Goal: Information Seeking & Learning: Compare options

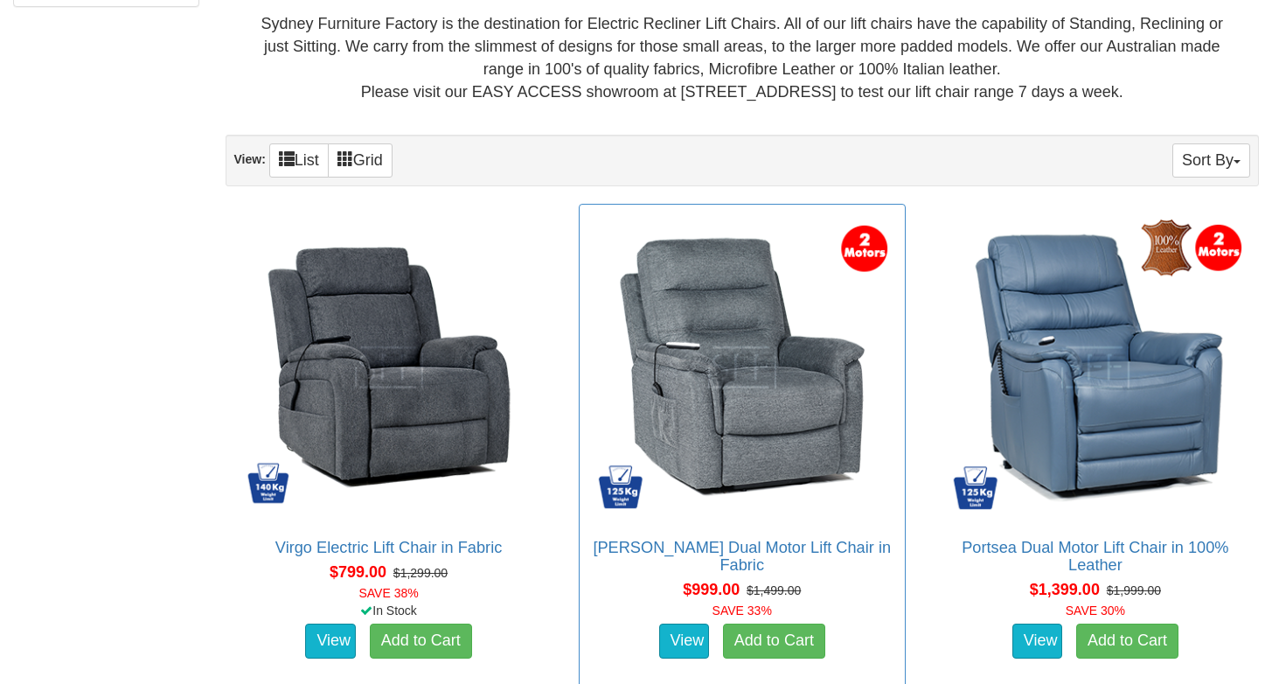
scroll to position [1019, 0]
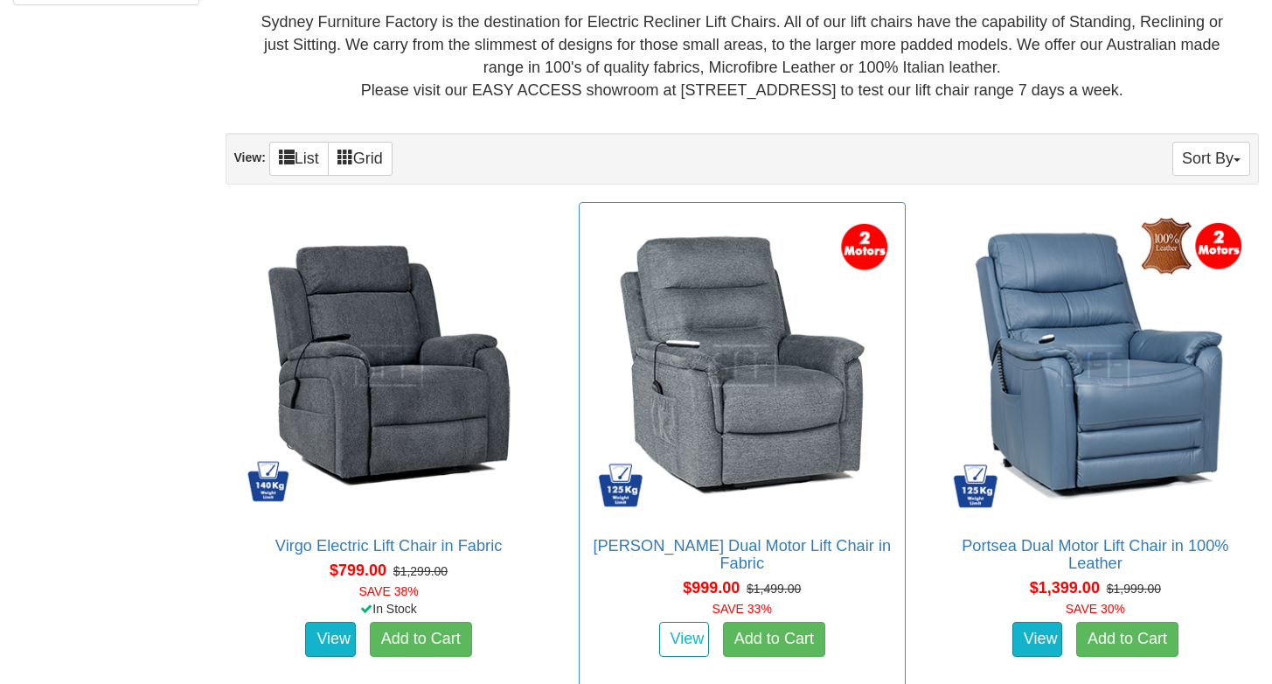
click at [687, 622] on link "View" at bounding box center [684, 639] width 51 height 35
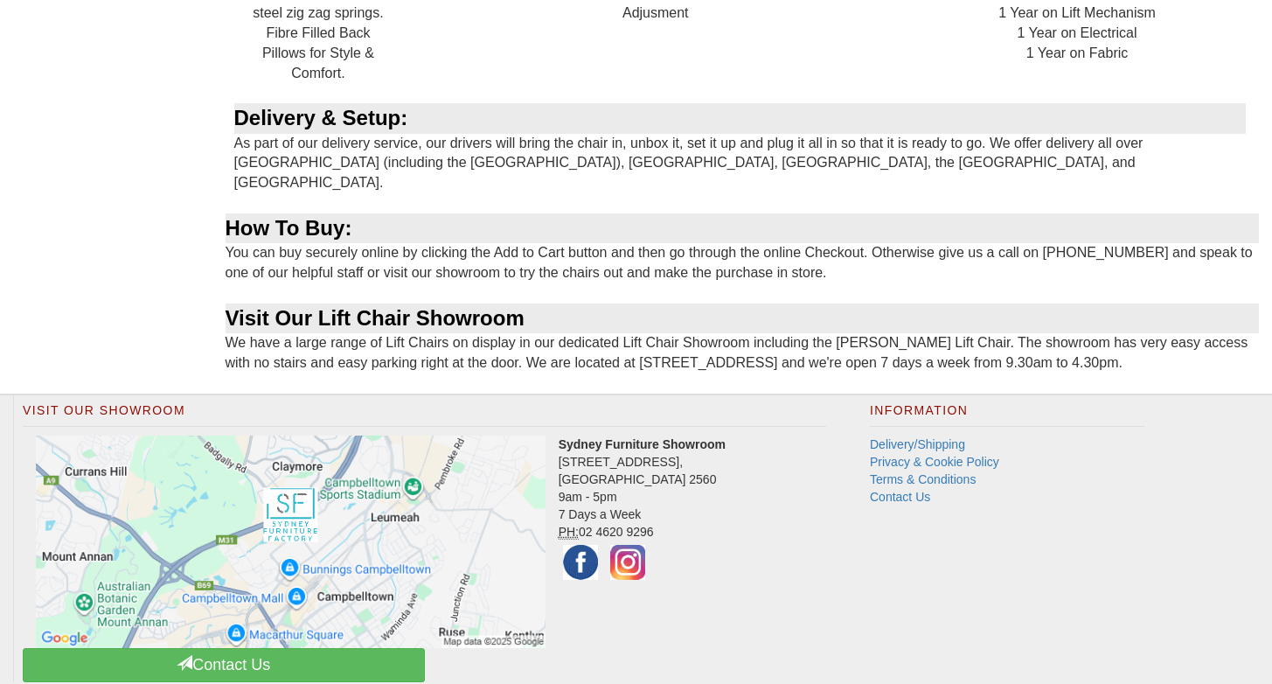
scroll to position [2224, 0]
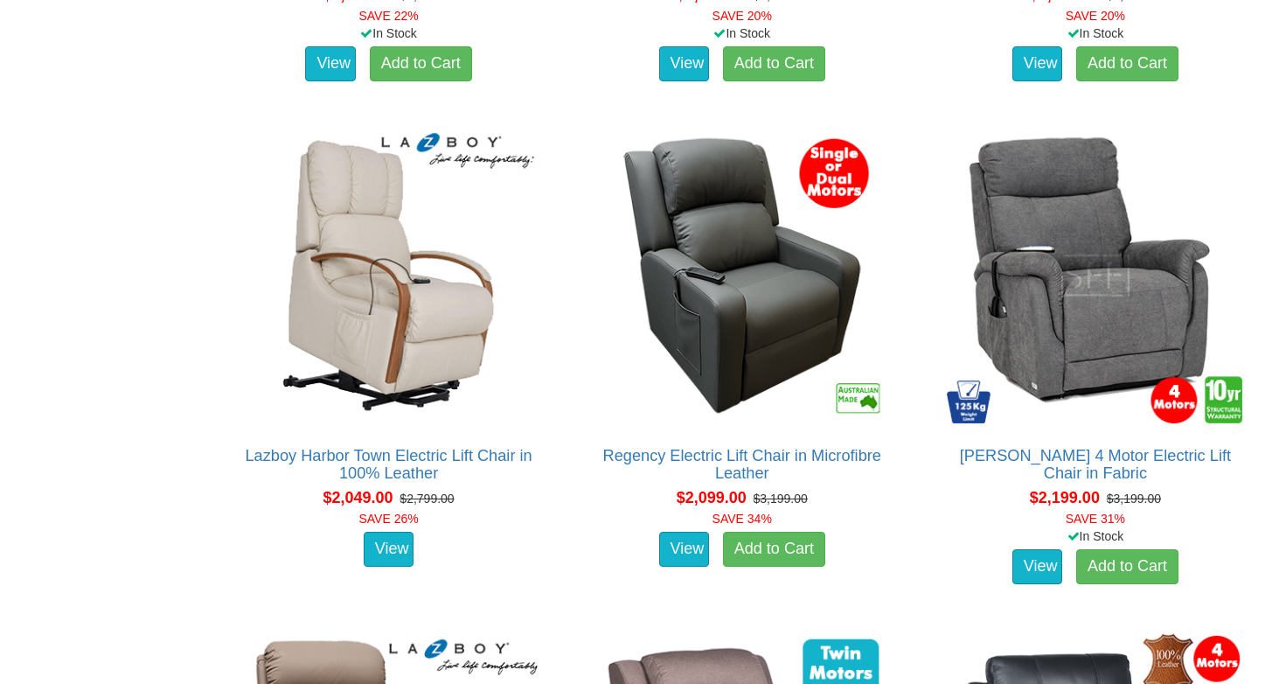
scroll to position [2621, 0]
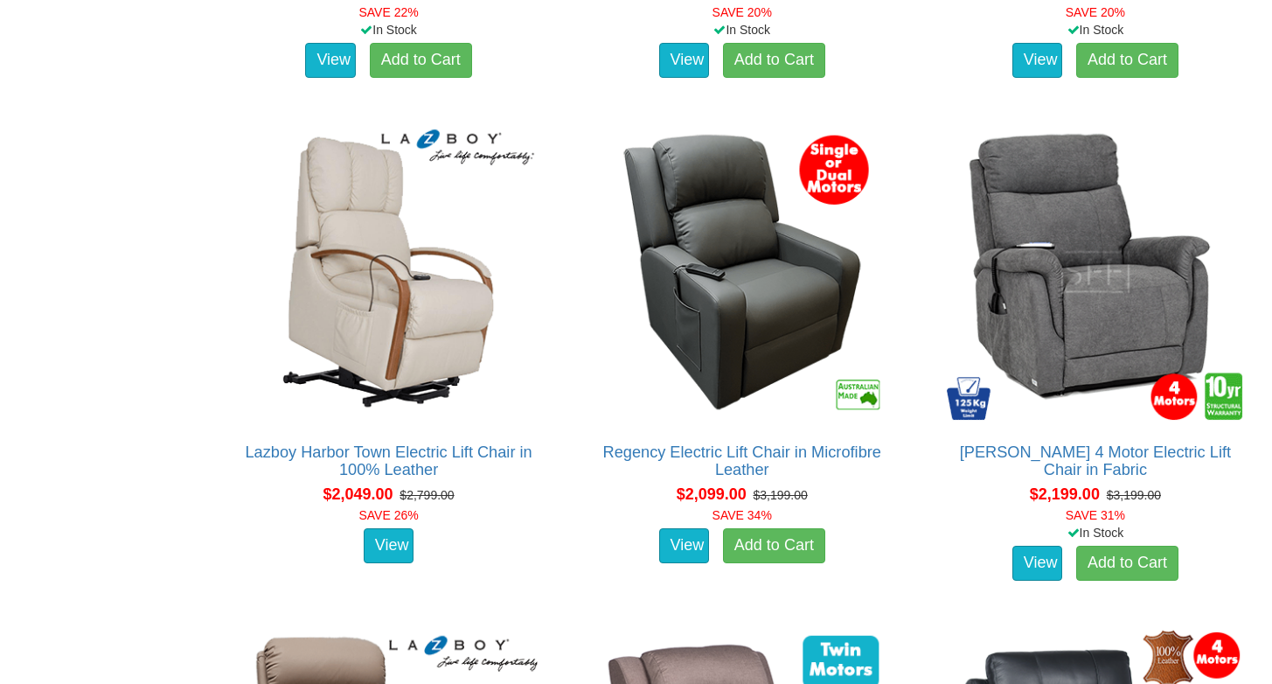
click at [85, 533] on div "Lift Chairs Sydney Furniture Factory is the destination for Electric Recliner L…" at bounding box center [636, 169] width 1272 height 5014
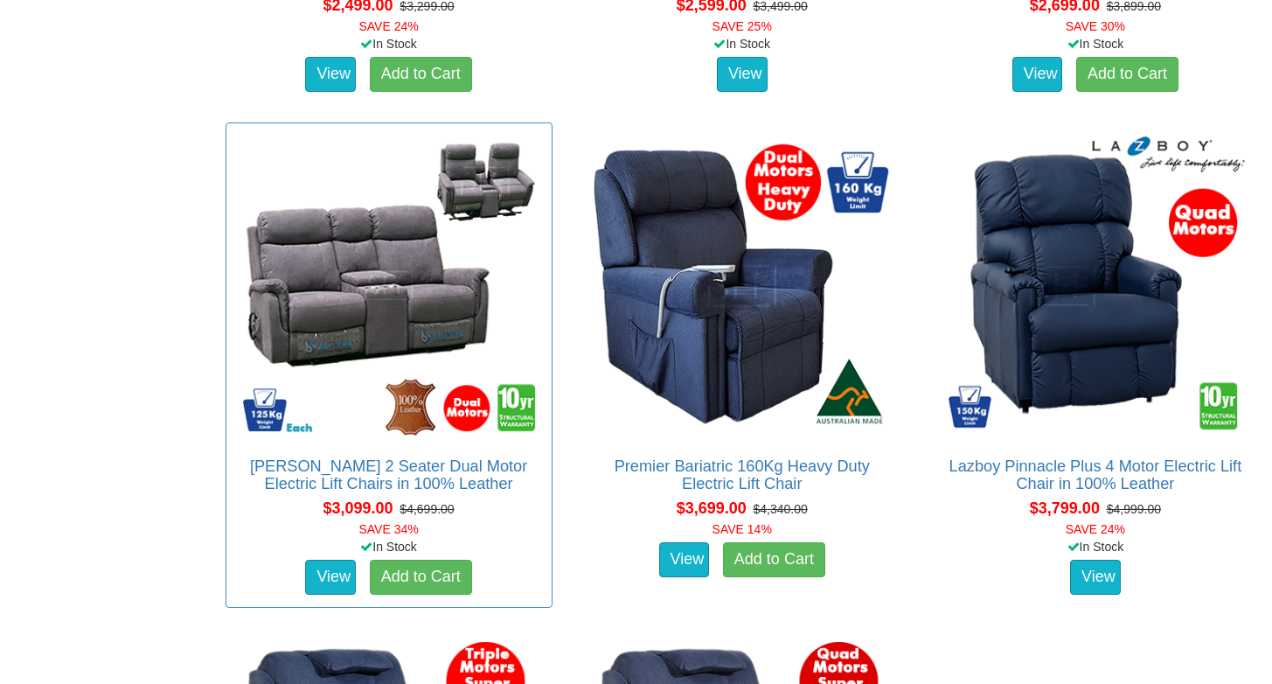
scroll to position [4135, 0]
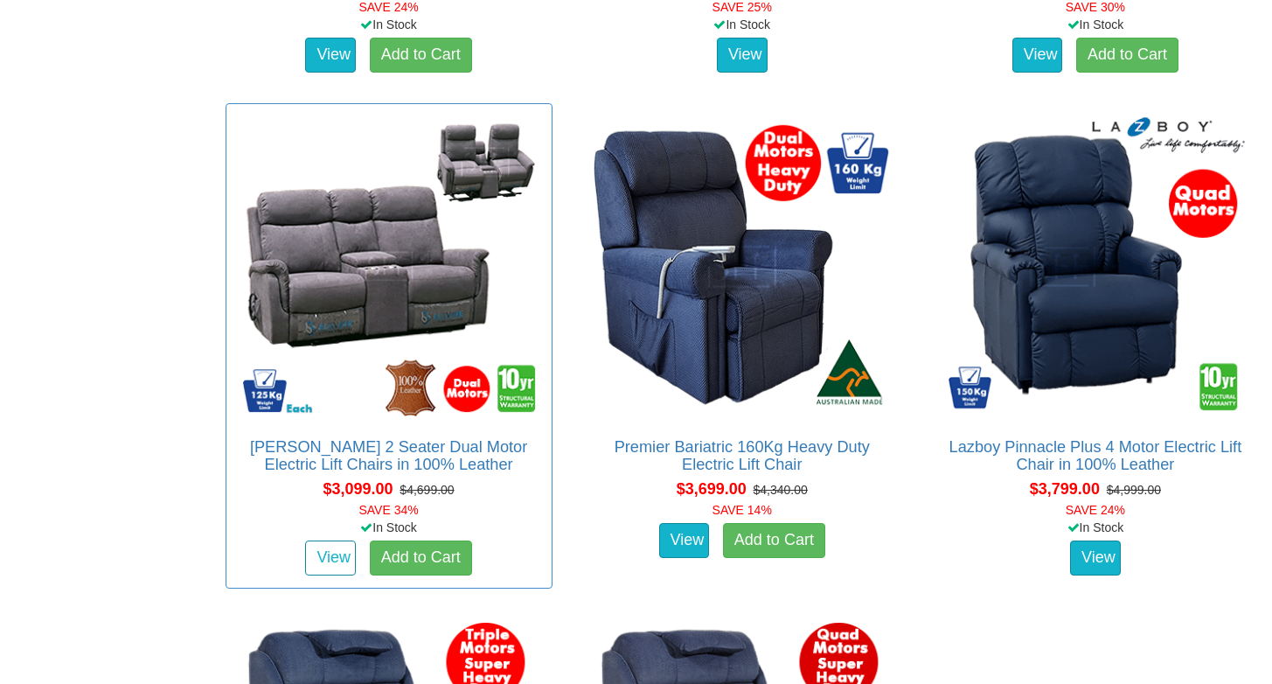
click at [328, 555] on link "View" at bounding box center [330, 557] width 51 height 35
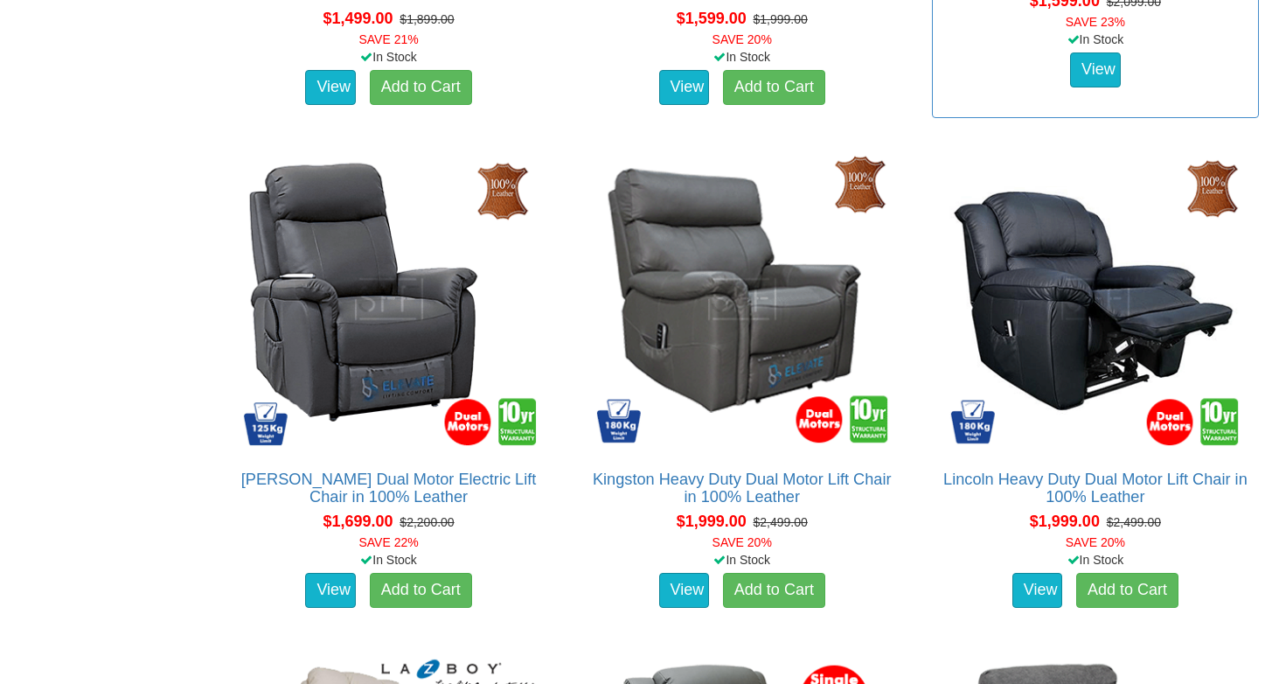
scroll to position [2092, 0]
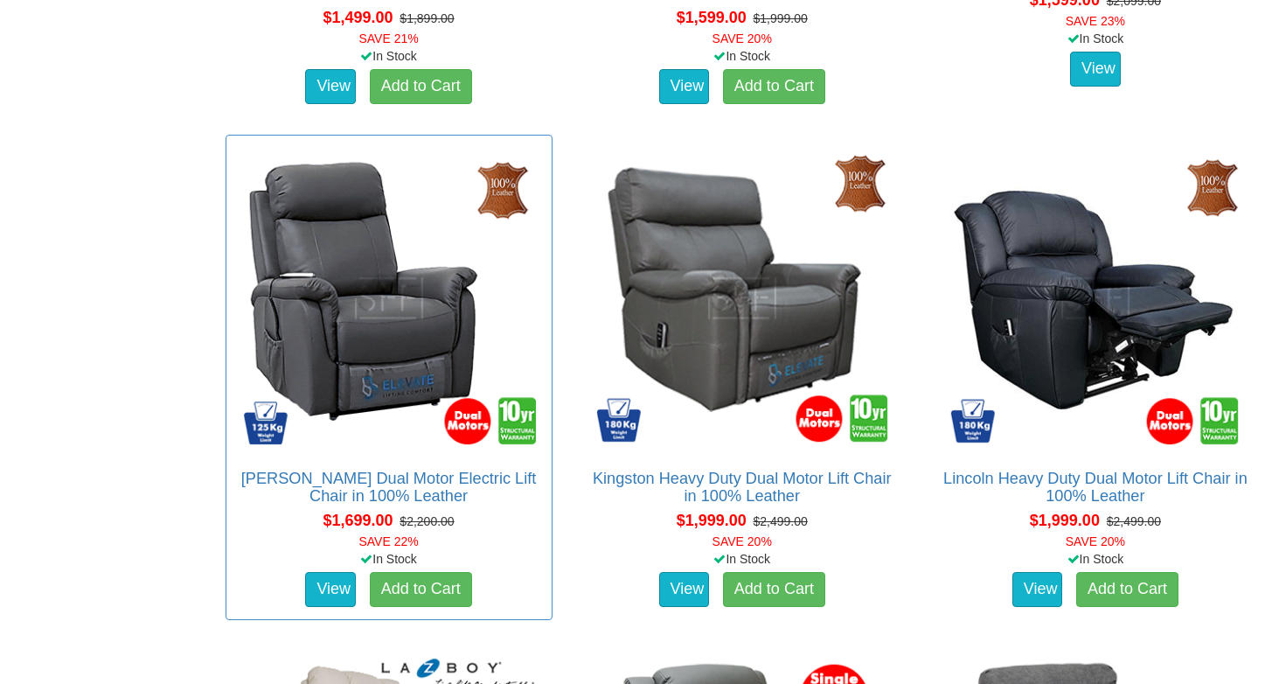
click at [399, 355] on img at bounding box center [389, 298] width 308 height 308
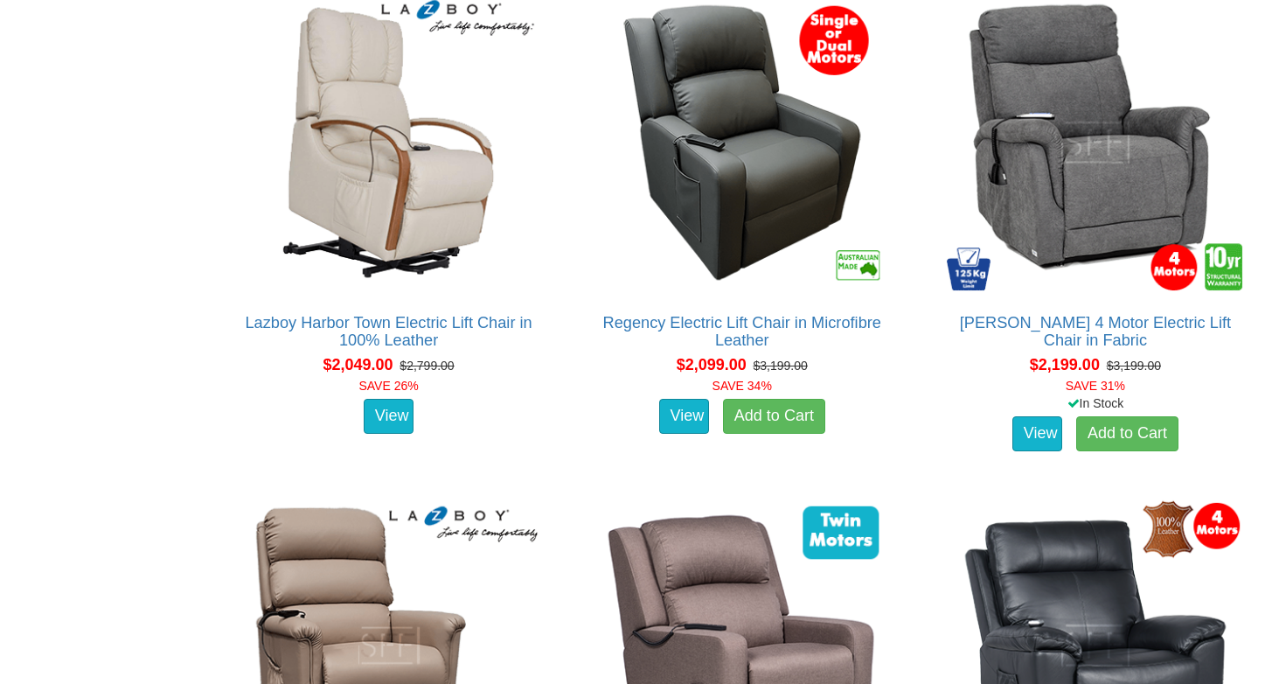
scroll to position [2756, 0]
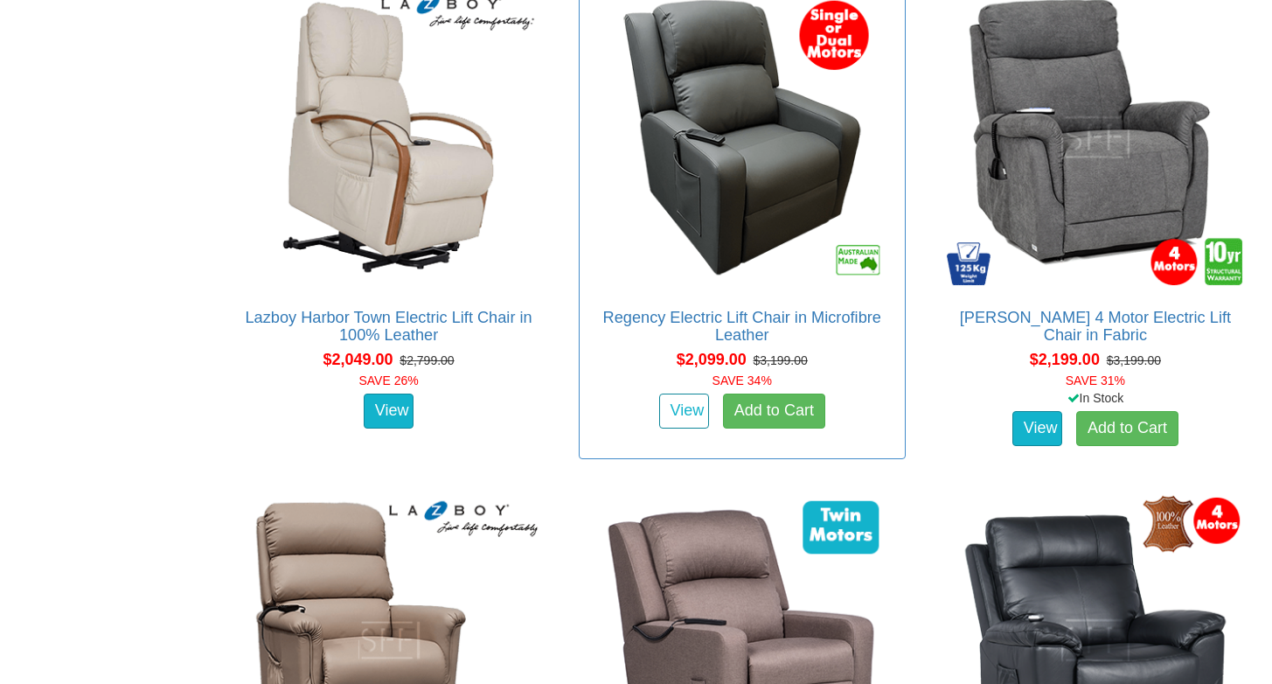
click at [687, 402] on link "View" at bounding box center [684, 411] width 51 height 35
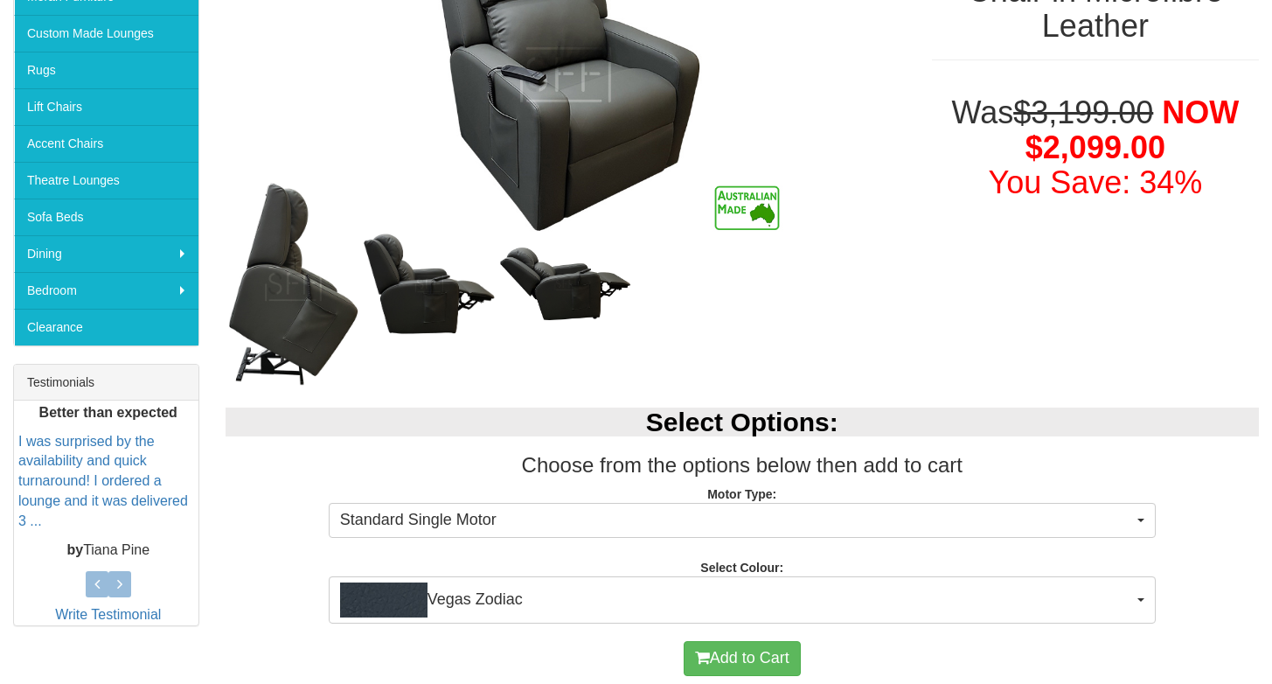
scroll to position [380, 0]
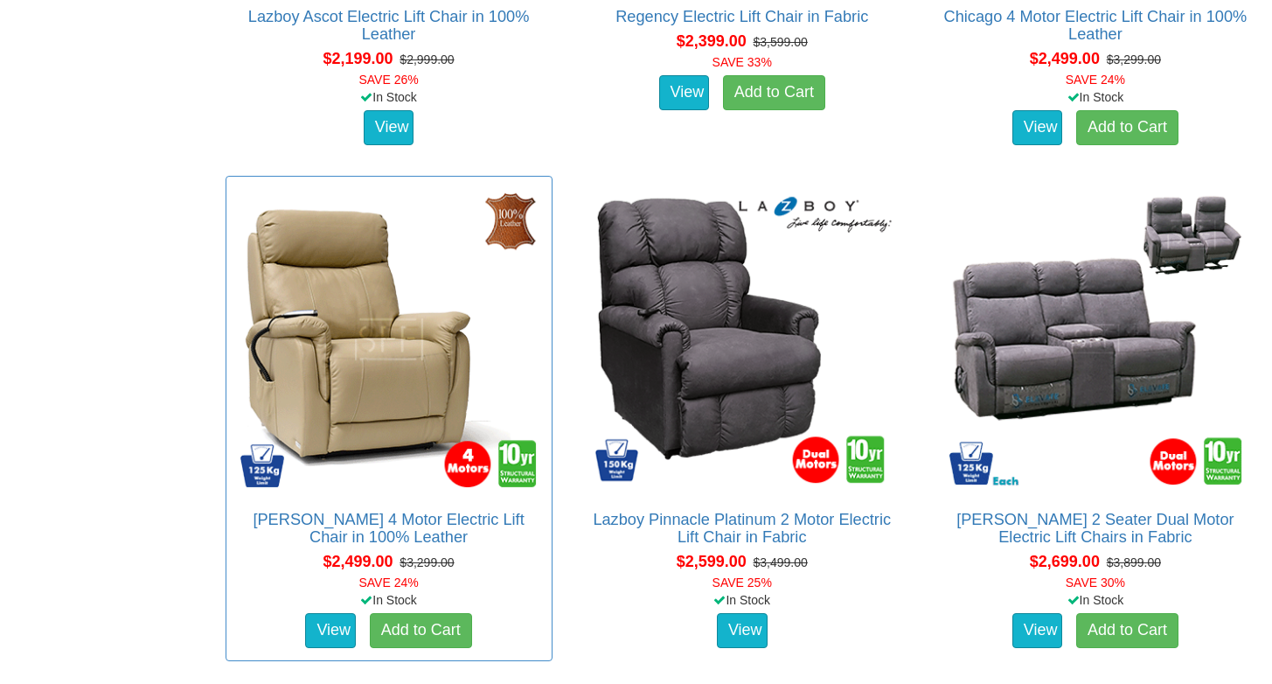
scroll to position [3575, 0]
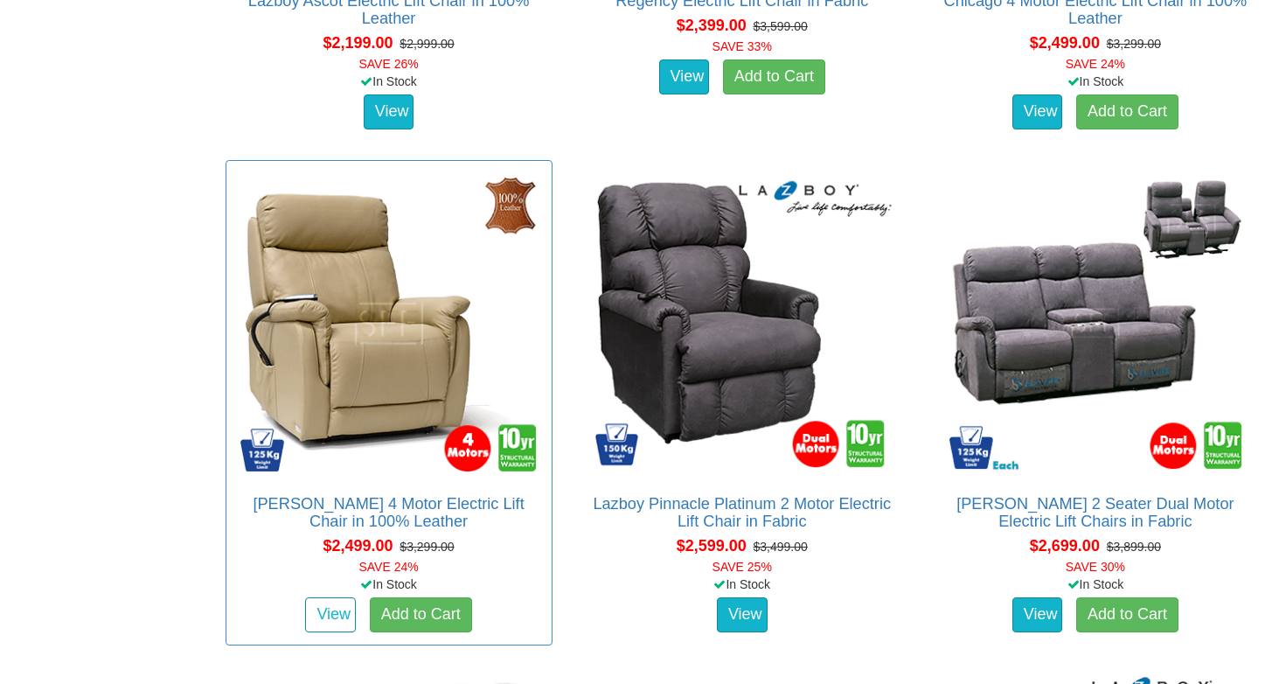
click at [323, 614] on link "View" at bounding box center [330, 614] width 51 height 35
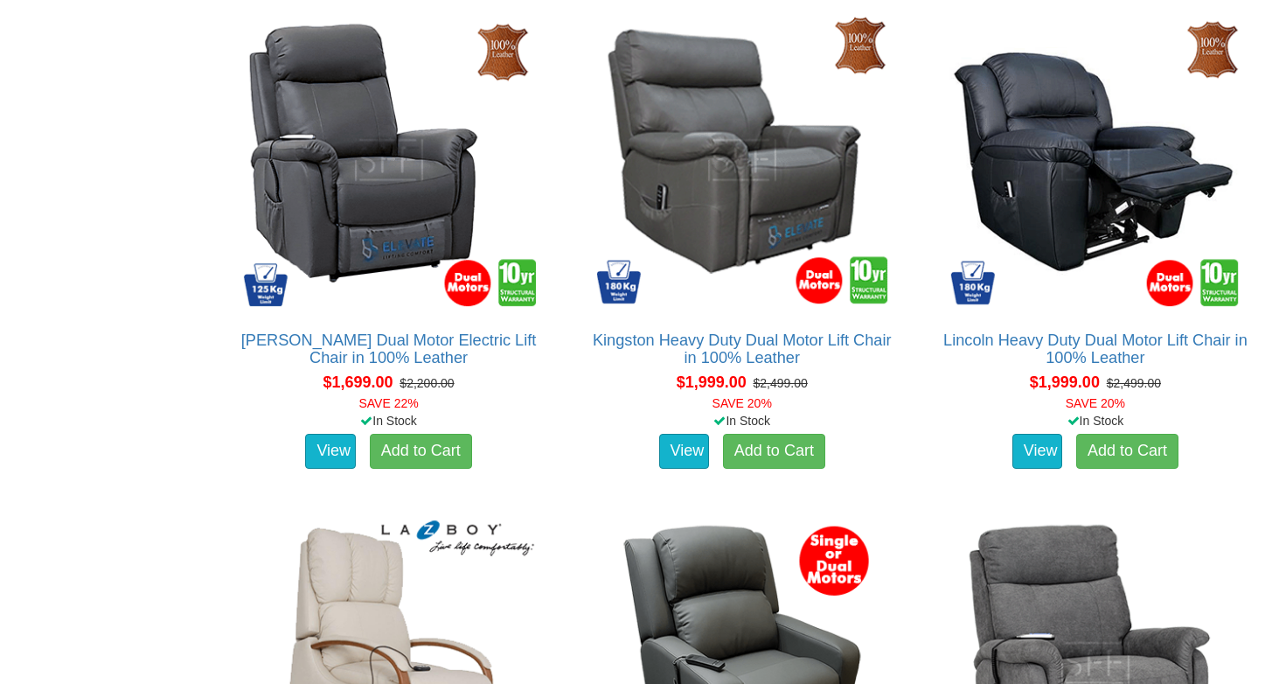
scroll to position [2231, 0]
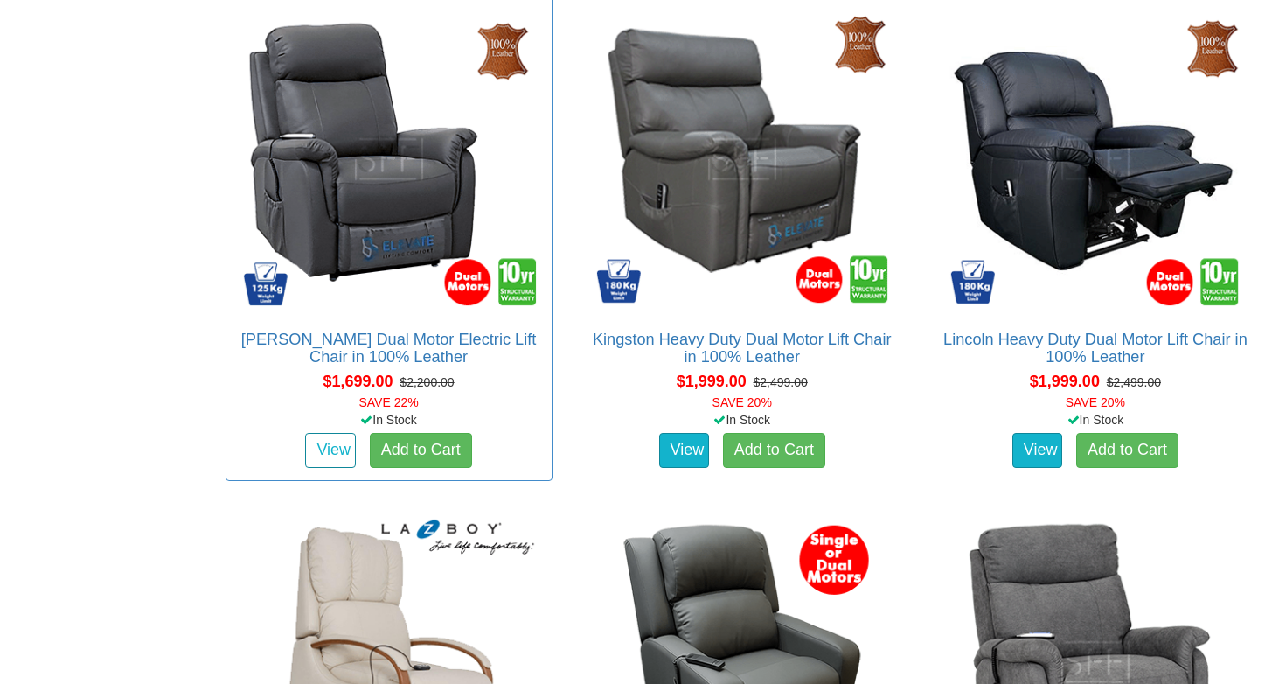
click at [329, 439] on link "View" at bounding box center [330, 450] width 51 height 35
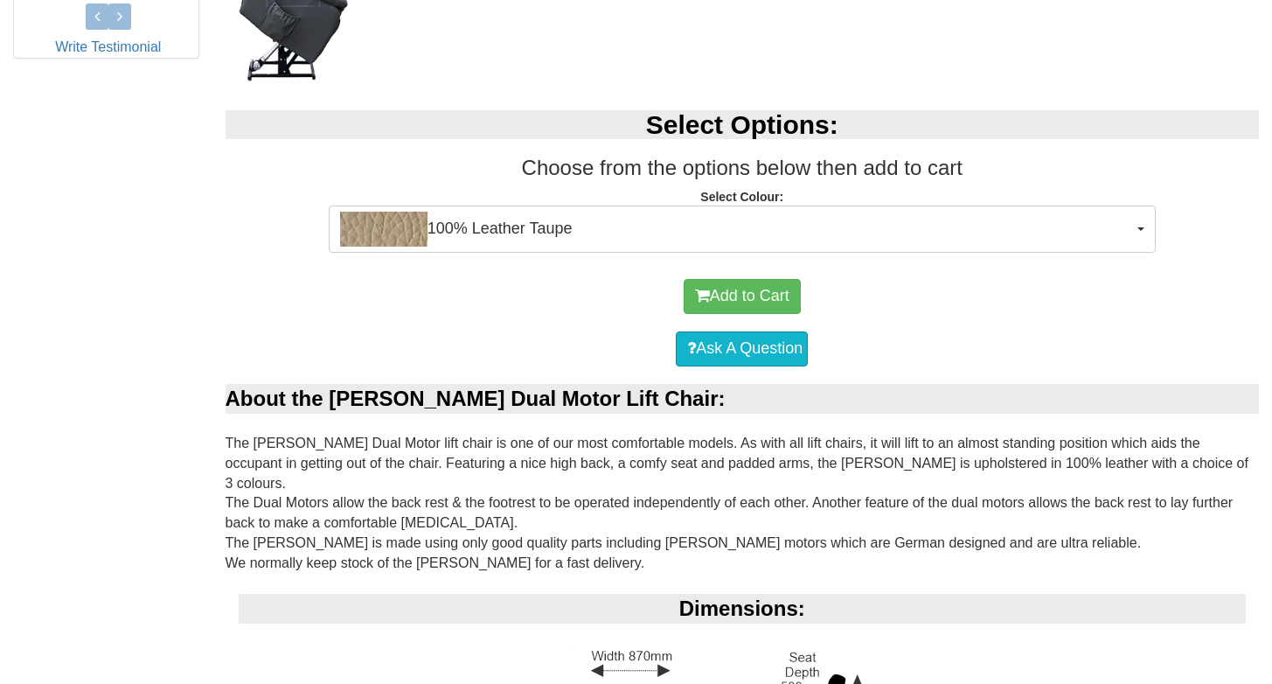
scroll to position [986, 0]
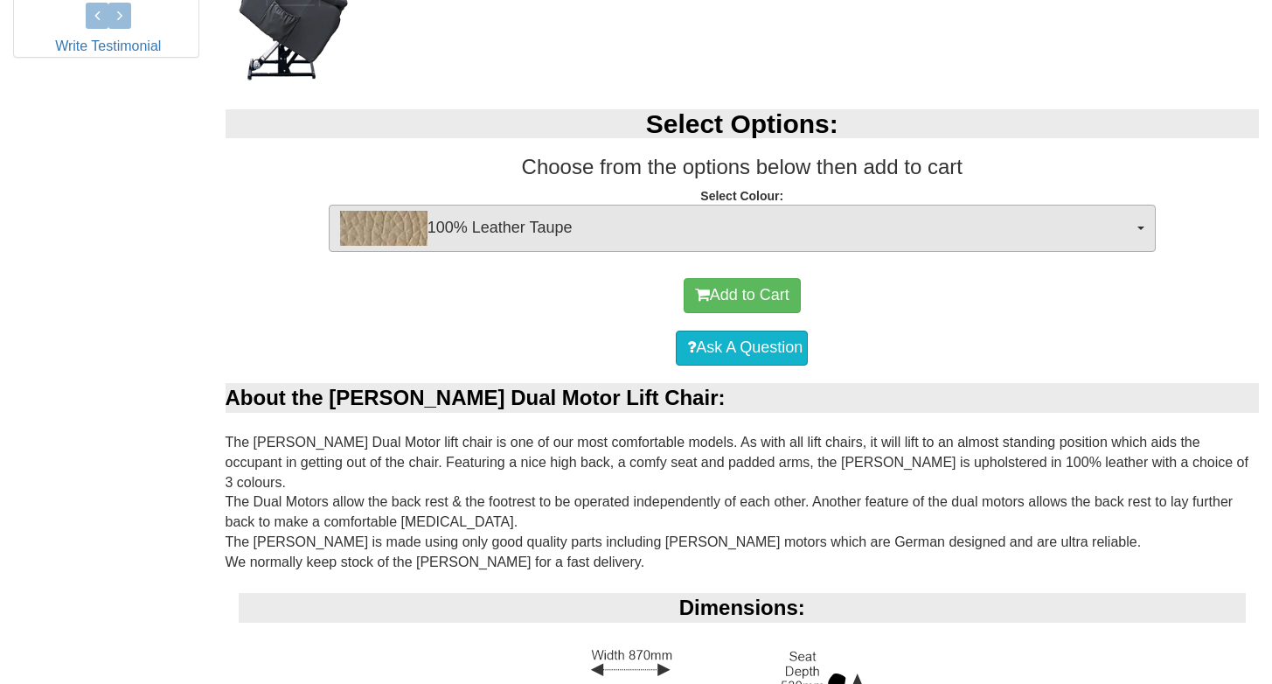
click at [1138, 224] on button "100% Leather Taupe" at bounding box center [742, 228] width 827 height 47
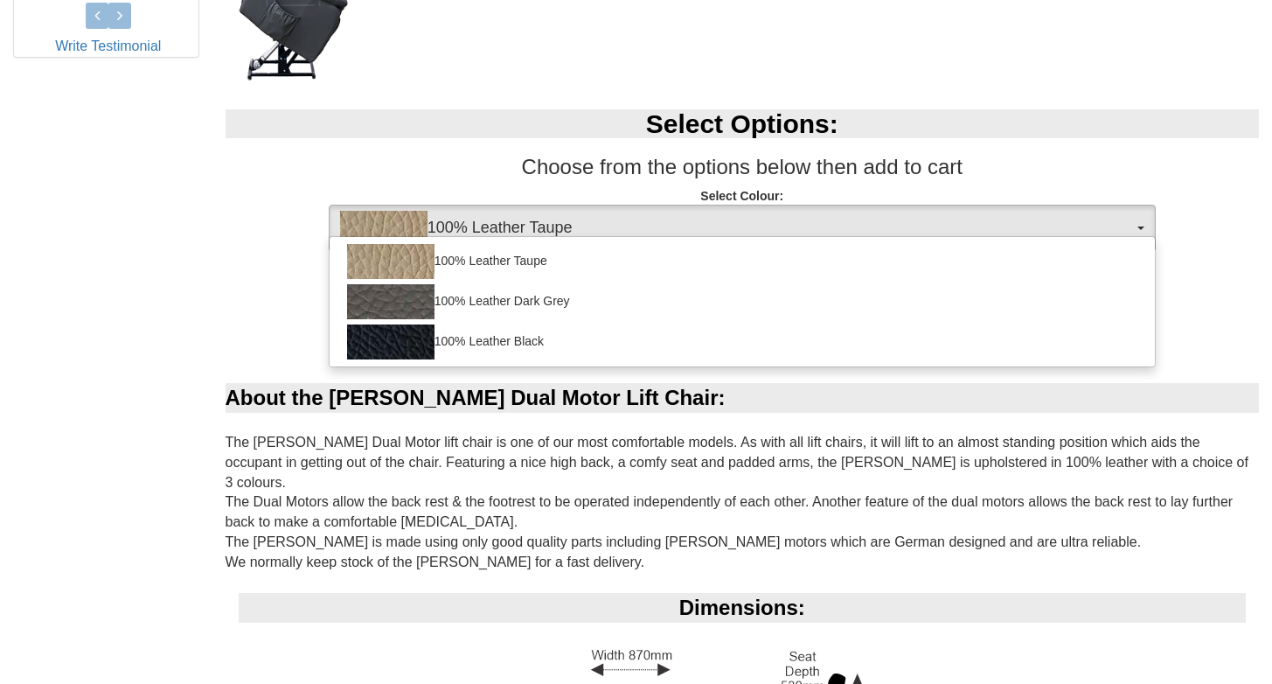
click at [1138, 227] on span "button" at bounding box center [1141, 228] width 7 height 3
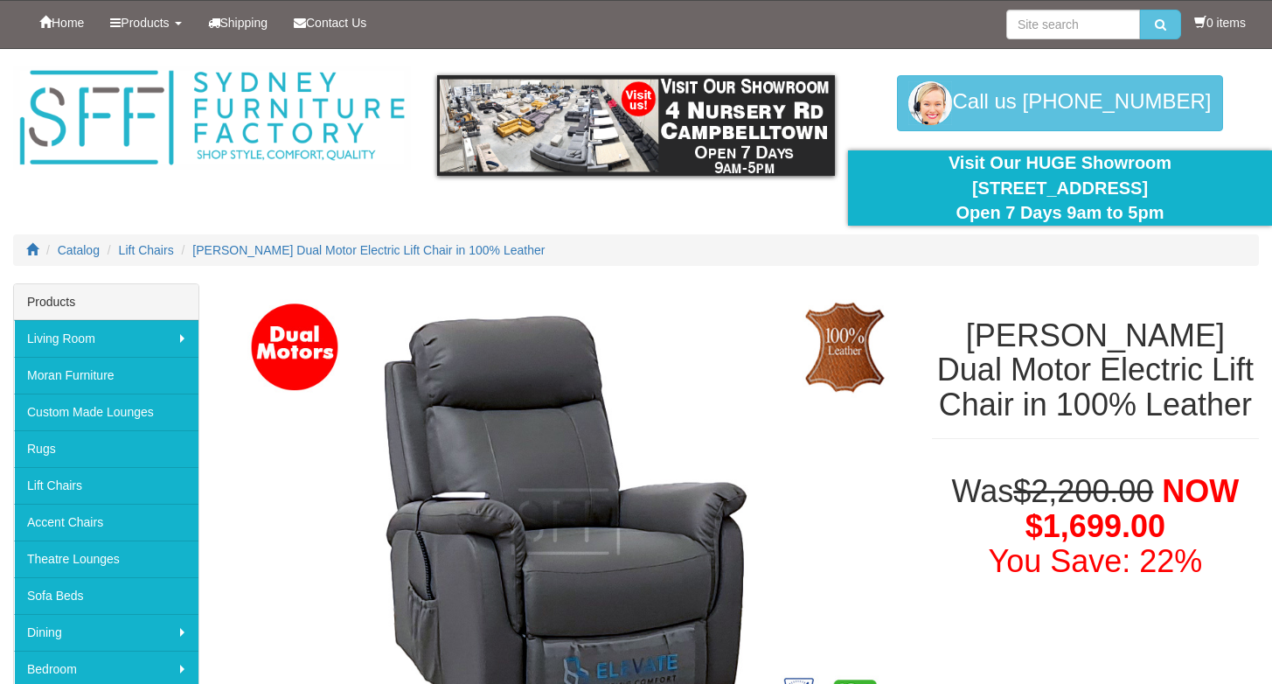
scroll to position [0, 0]
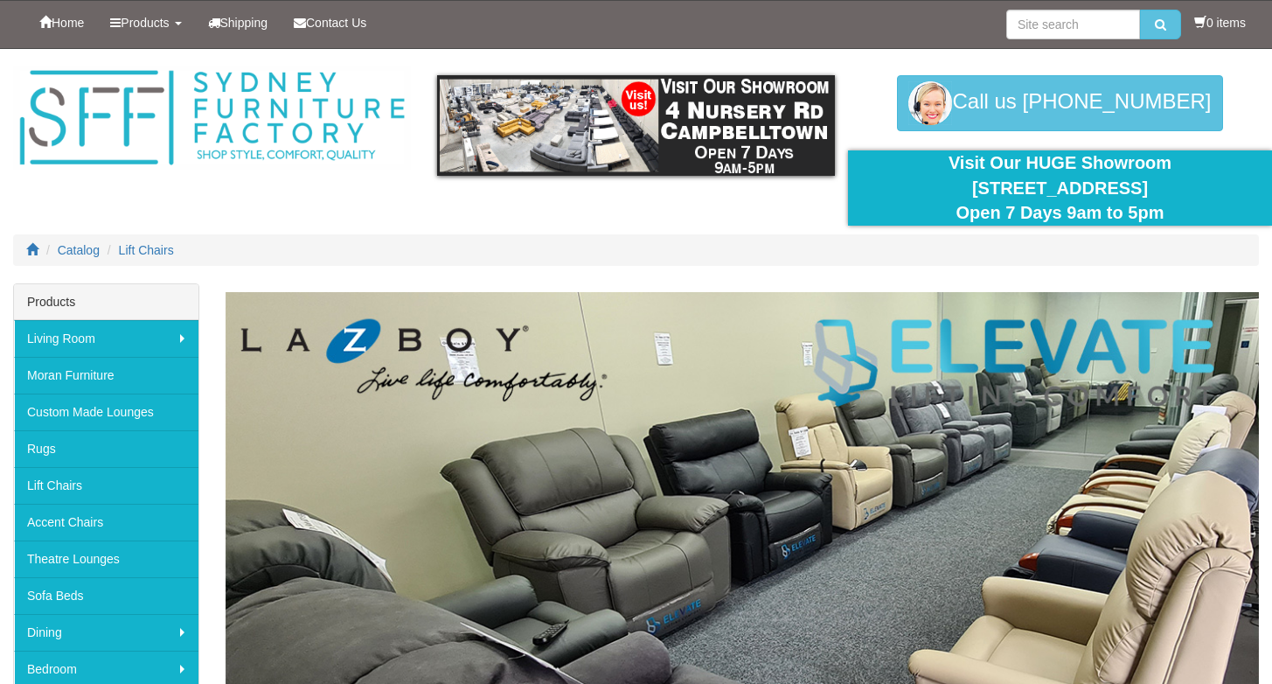
scroll to position [2231, 0]
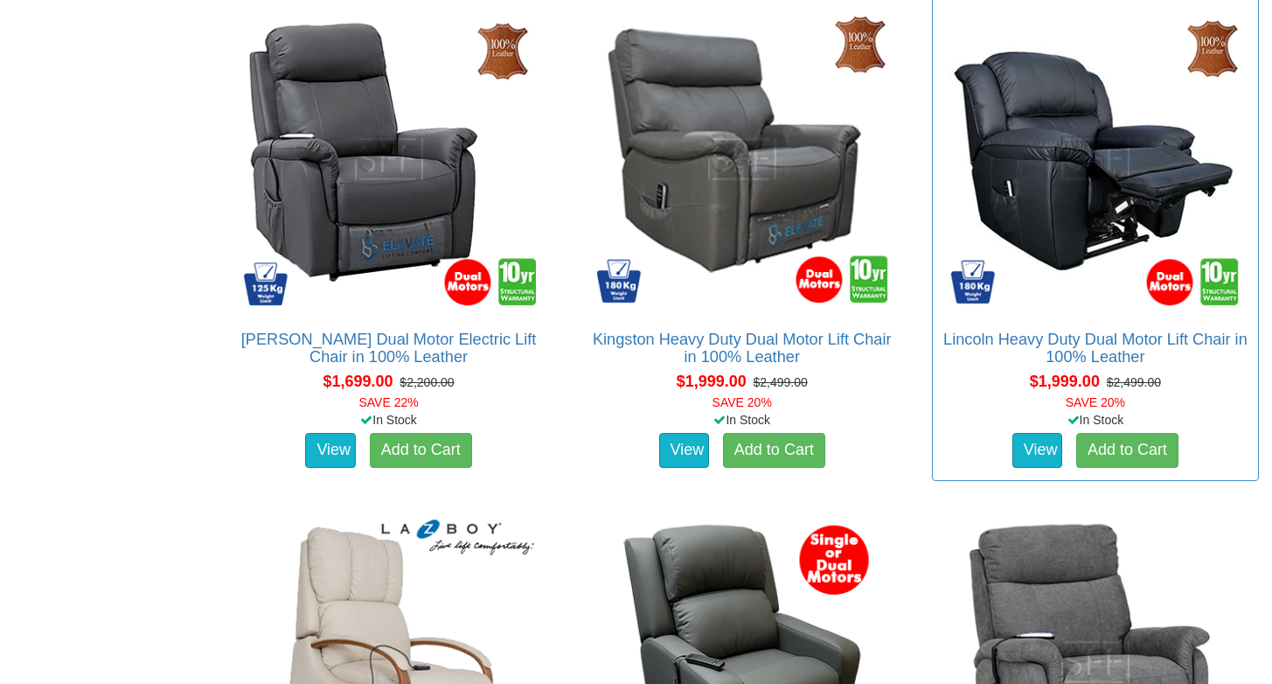
click at [1071, 189] on img at bounding box center [1096, 159] width 308 height 308
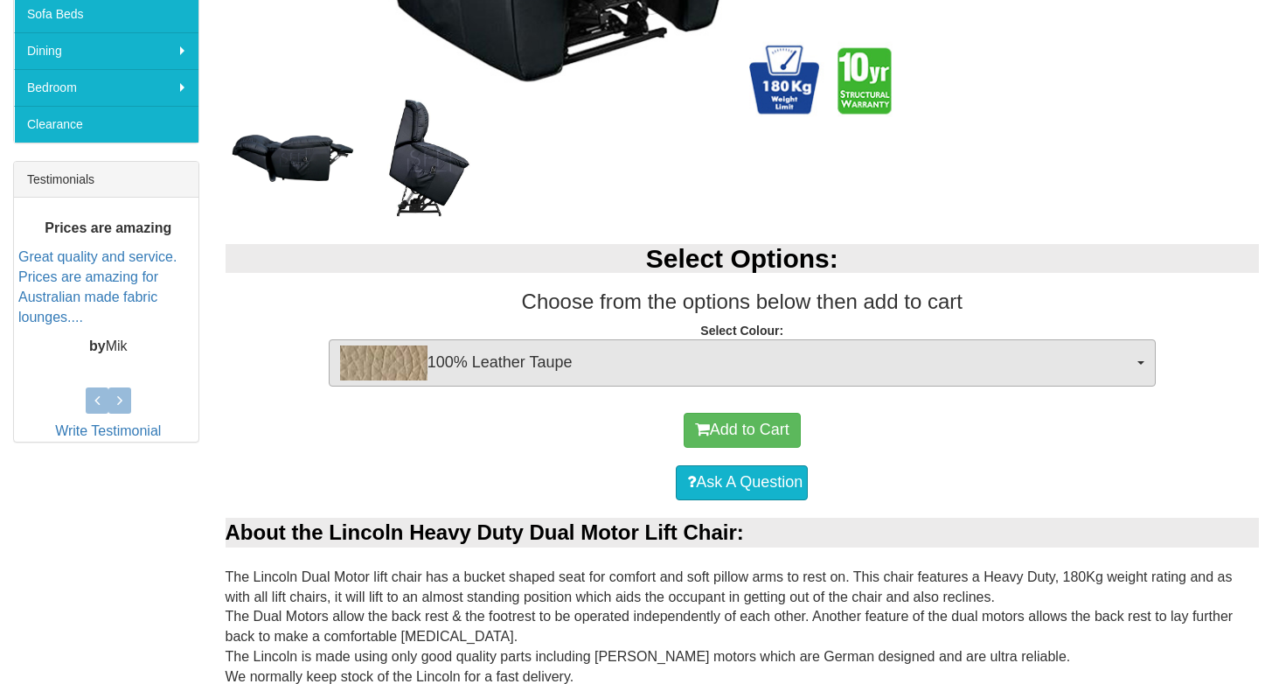
scroll to position [589, 0]
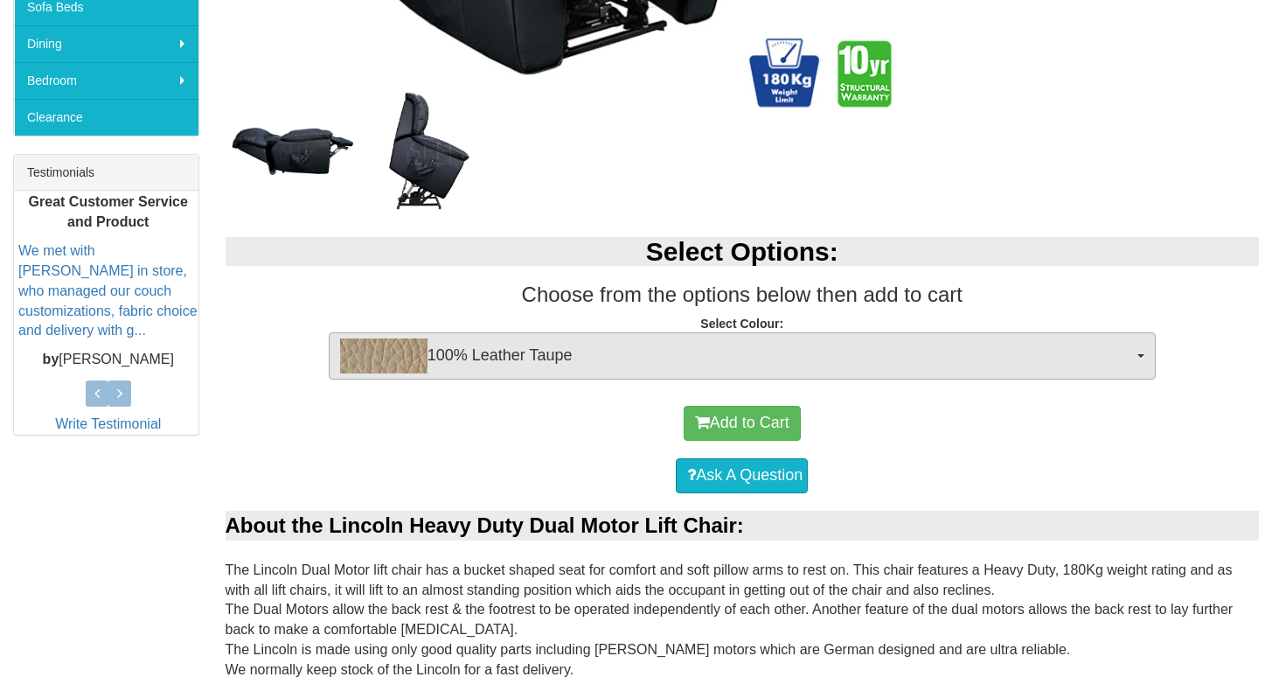
click at [1143, 349] on button "100% Leather Taupe" at bounding box center [742, 355] width 827 height 47
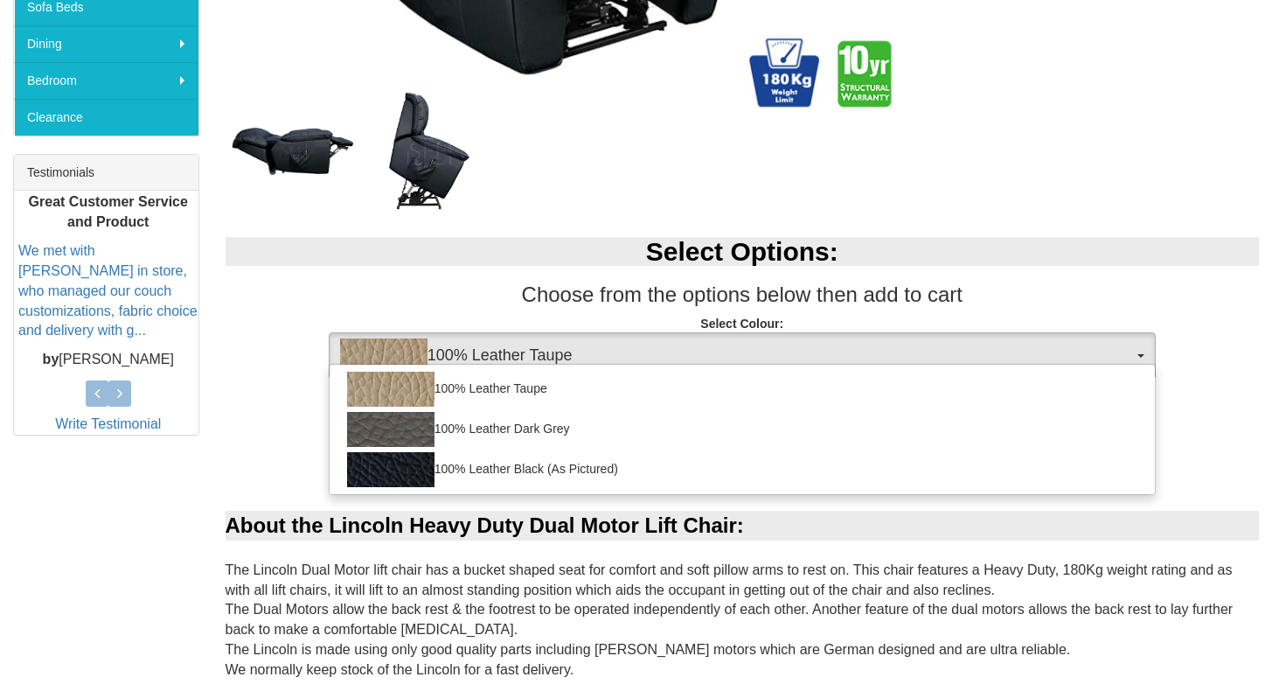
click at [1143, 349] on button "100% Leather Taupe" at bounding box center [742, 355] width 827 height 47
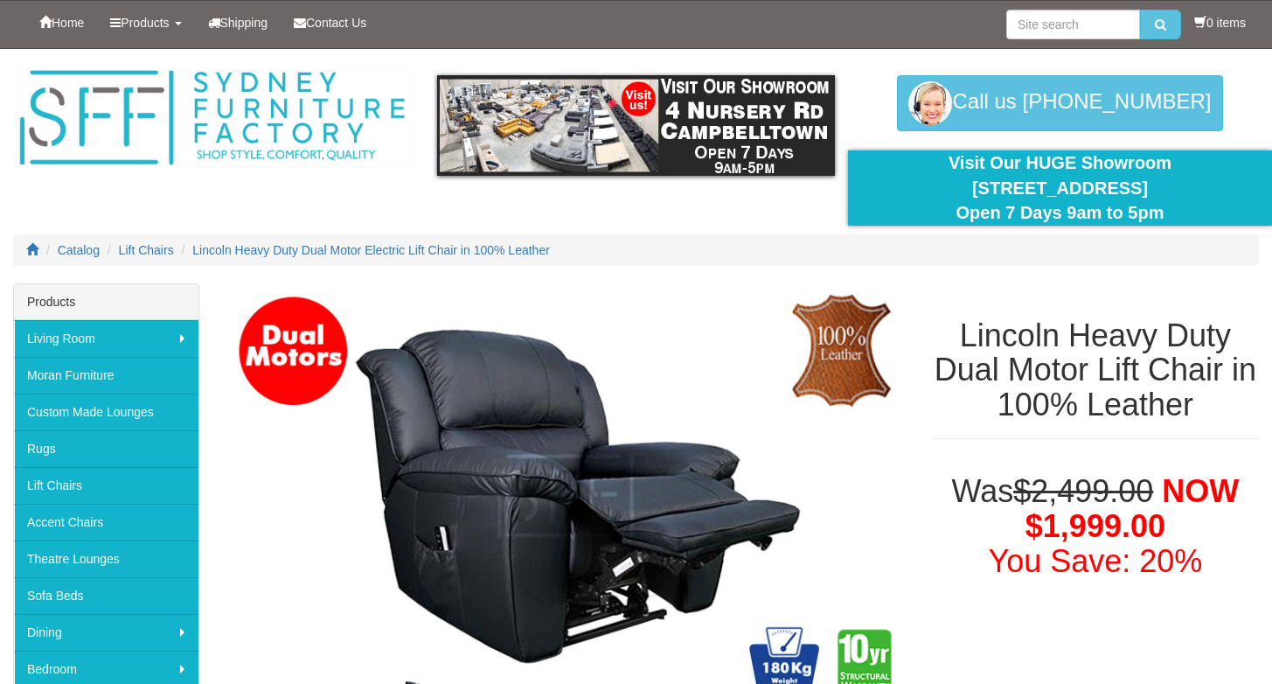
scroll to position [0, 0]
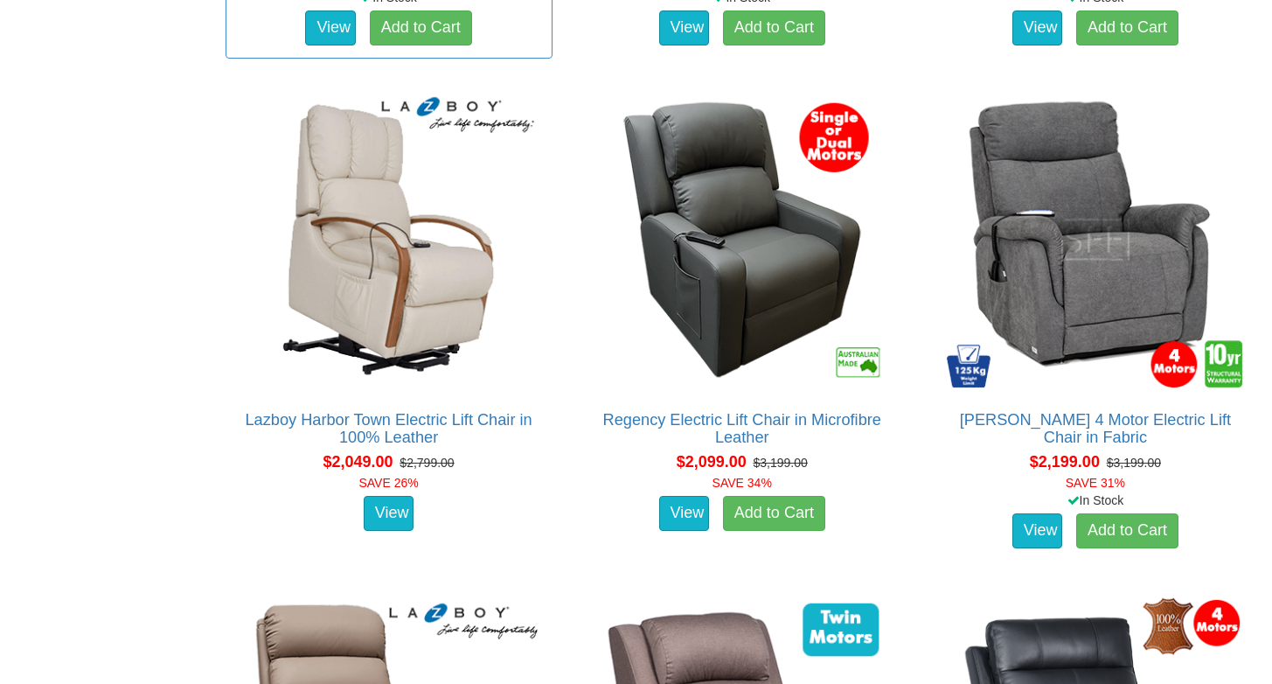
scroll to position [2654, 0]
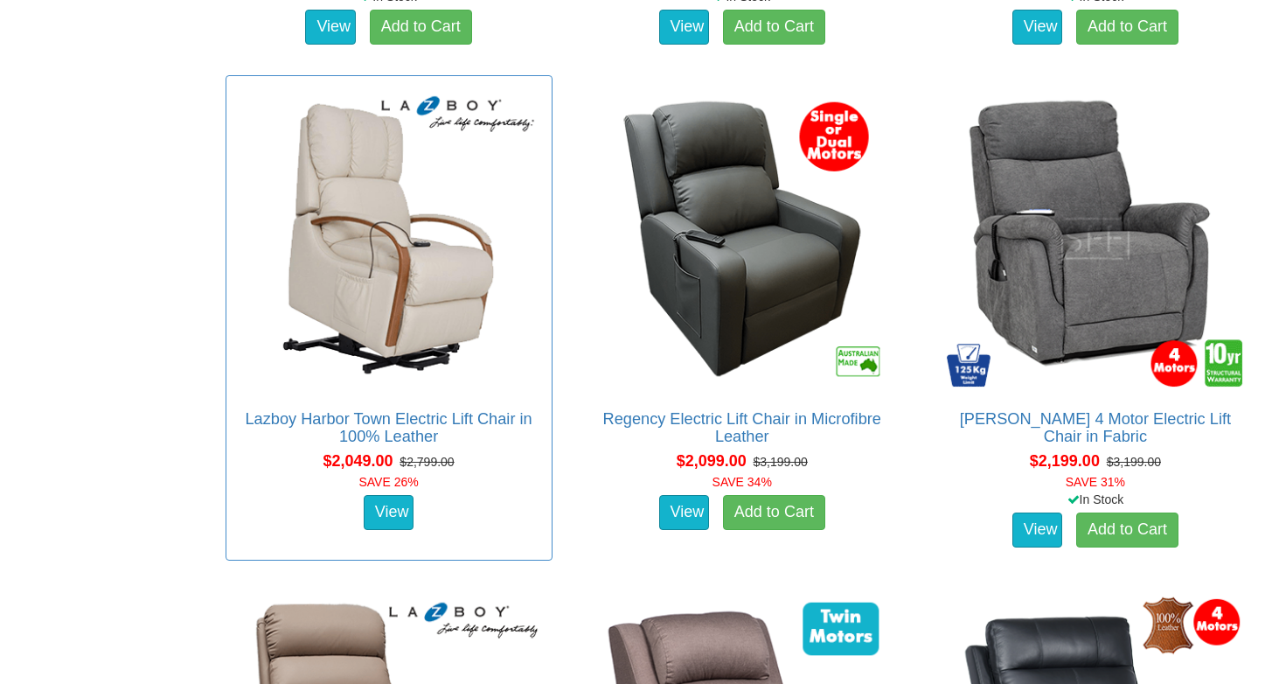
click at [422, 178] on img at bounding box center [389, 239] width 308 height 308
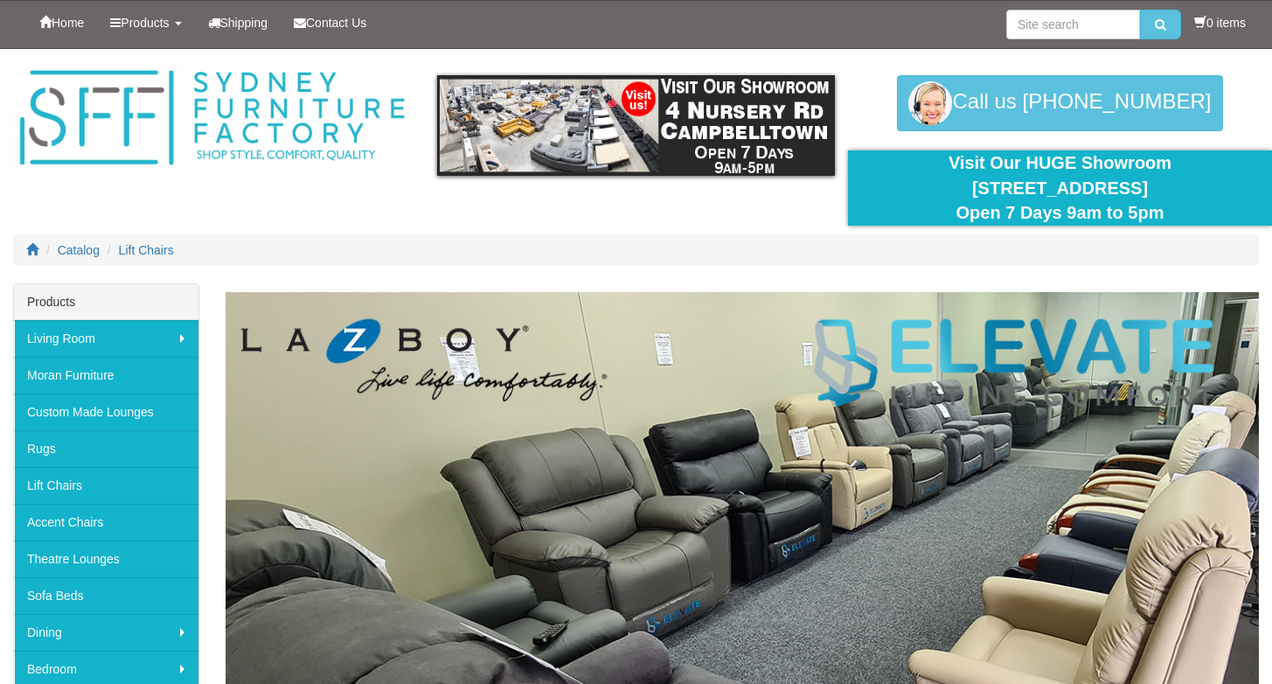
scroll to position [2654, 0]
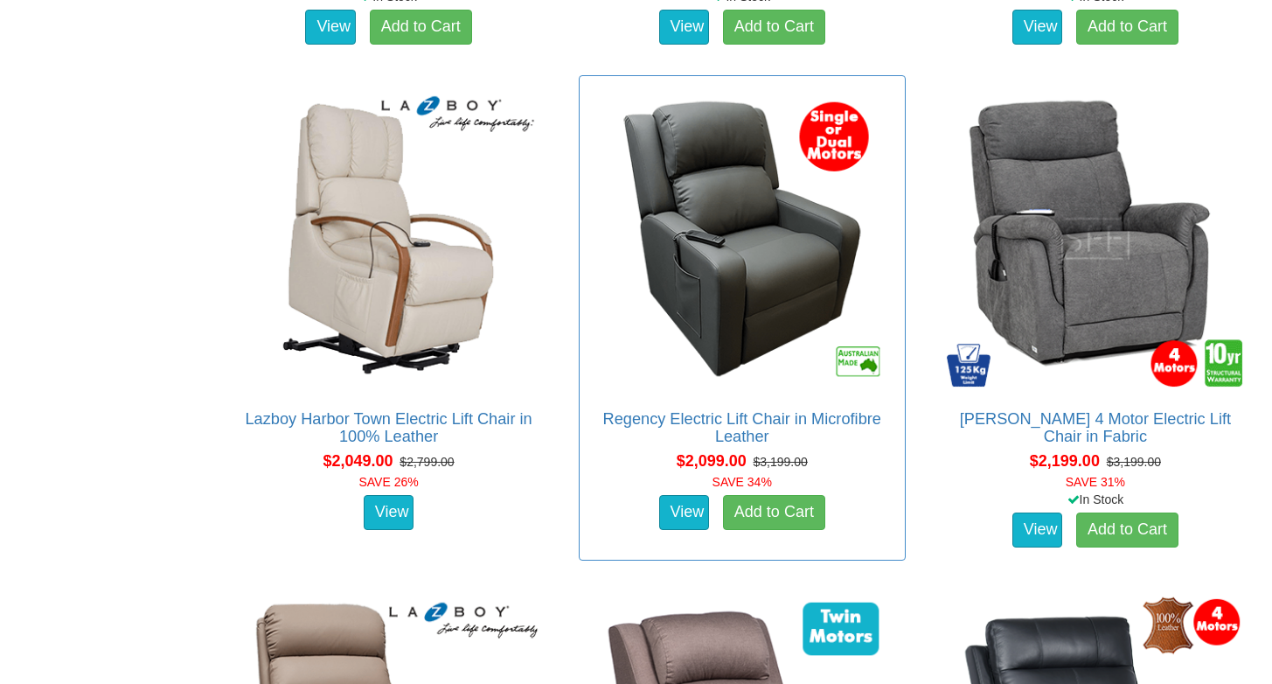
click at [737, 303] on img at bounding box center [743, 239] width 308 height 308
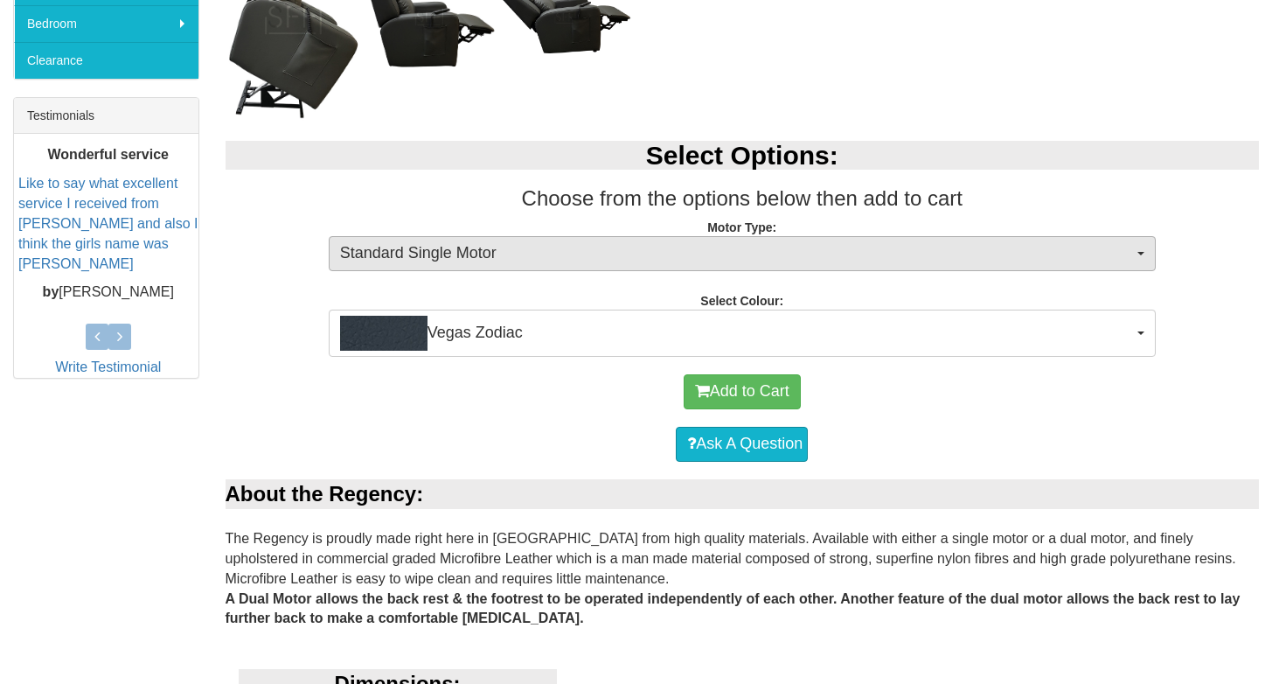
scroll to position [647, 0]
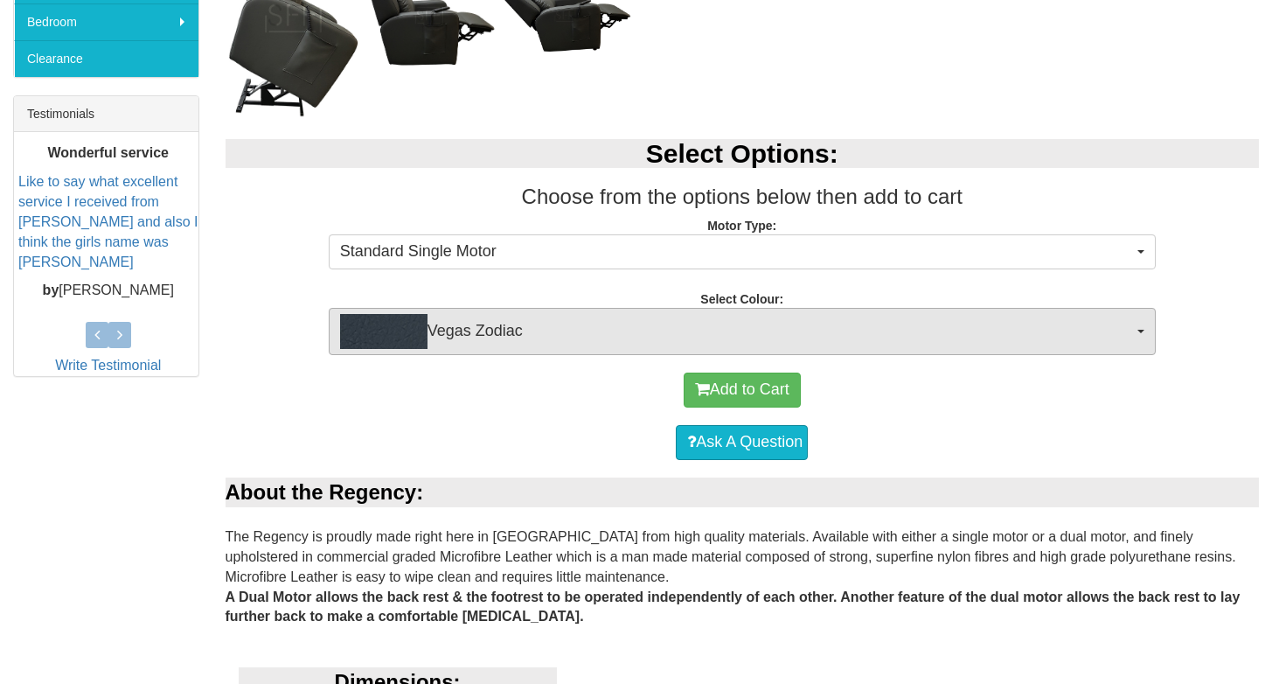
click at [1142, 327] on button "Vegas Zodiac" at bounding box center [742, 331] width 827 height 47
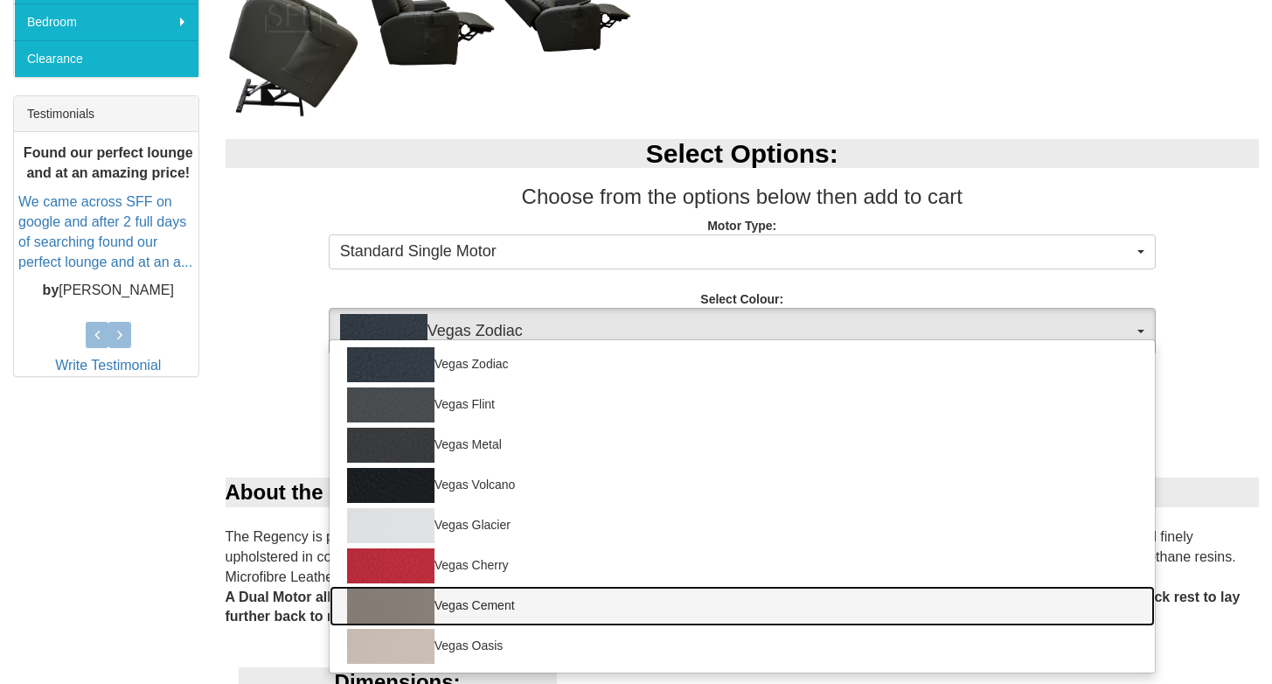
click at [395, 604] on img at bounding box center [390, 606] width 87 height 35
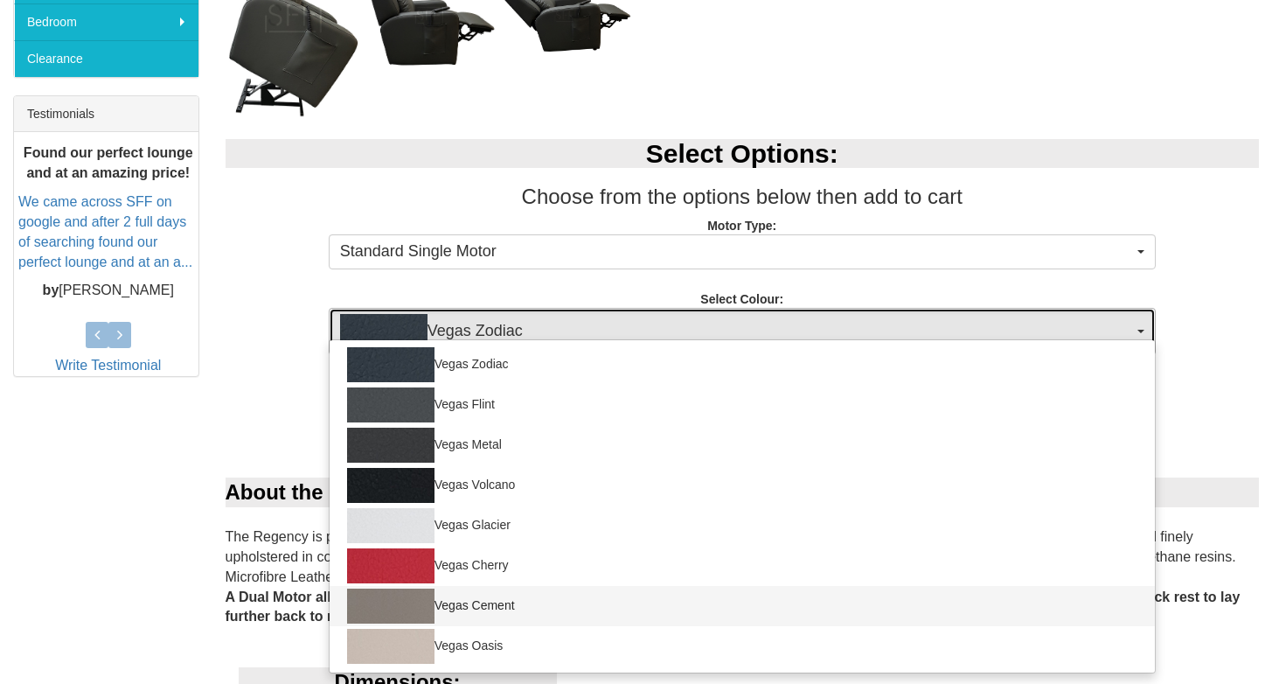
select select "1462"
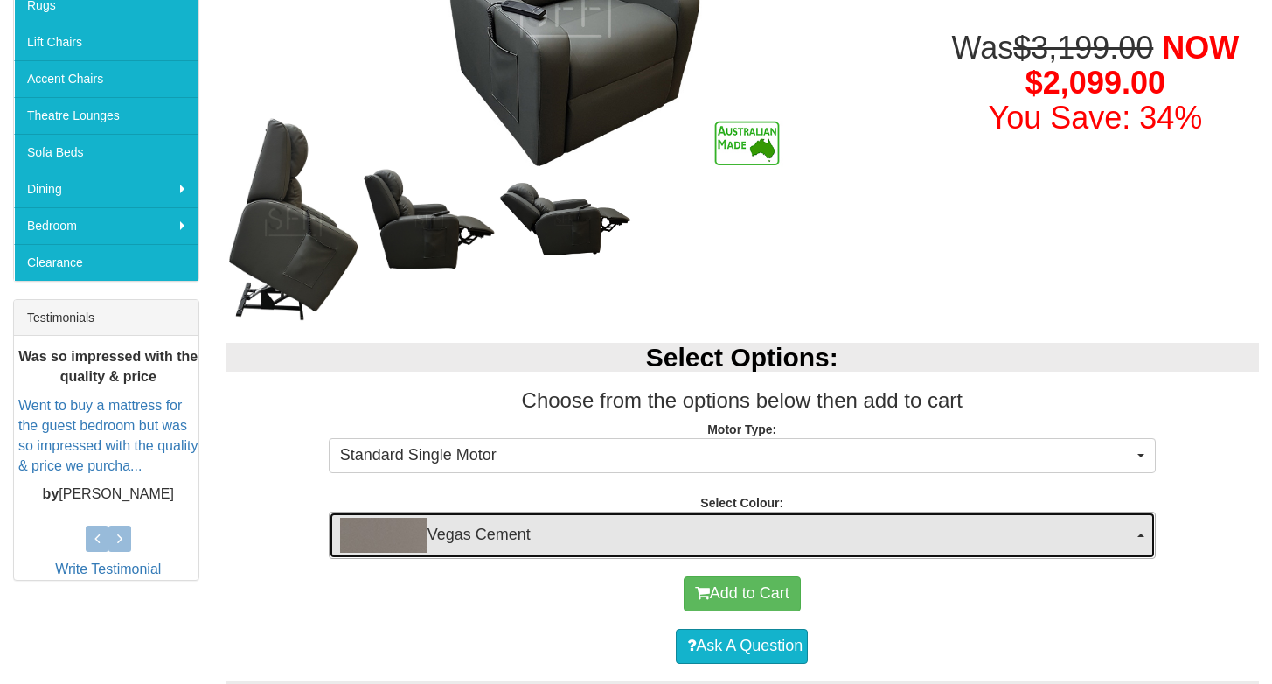
scroll to position [432, 0]
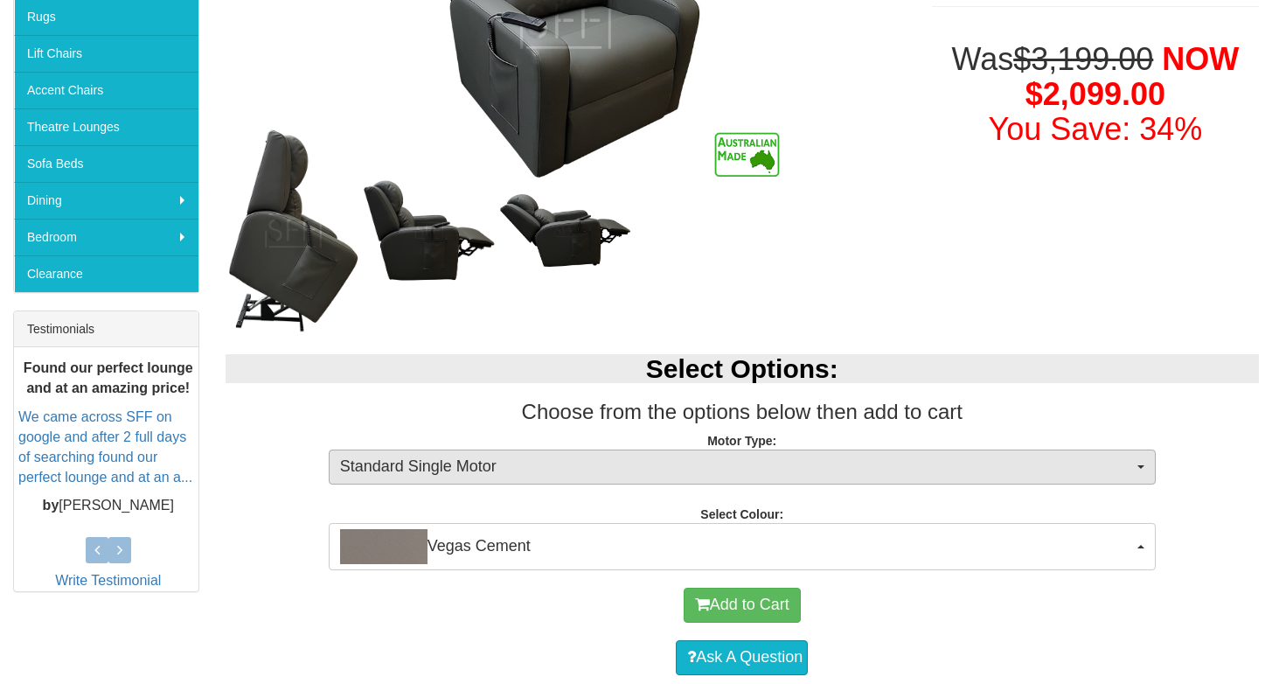
click at [1142, 462] on button "Standard Single Motor" at bounding box center [742, 467] width 827 height 35
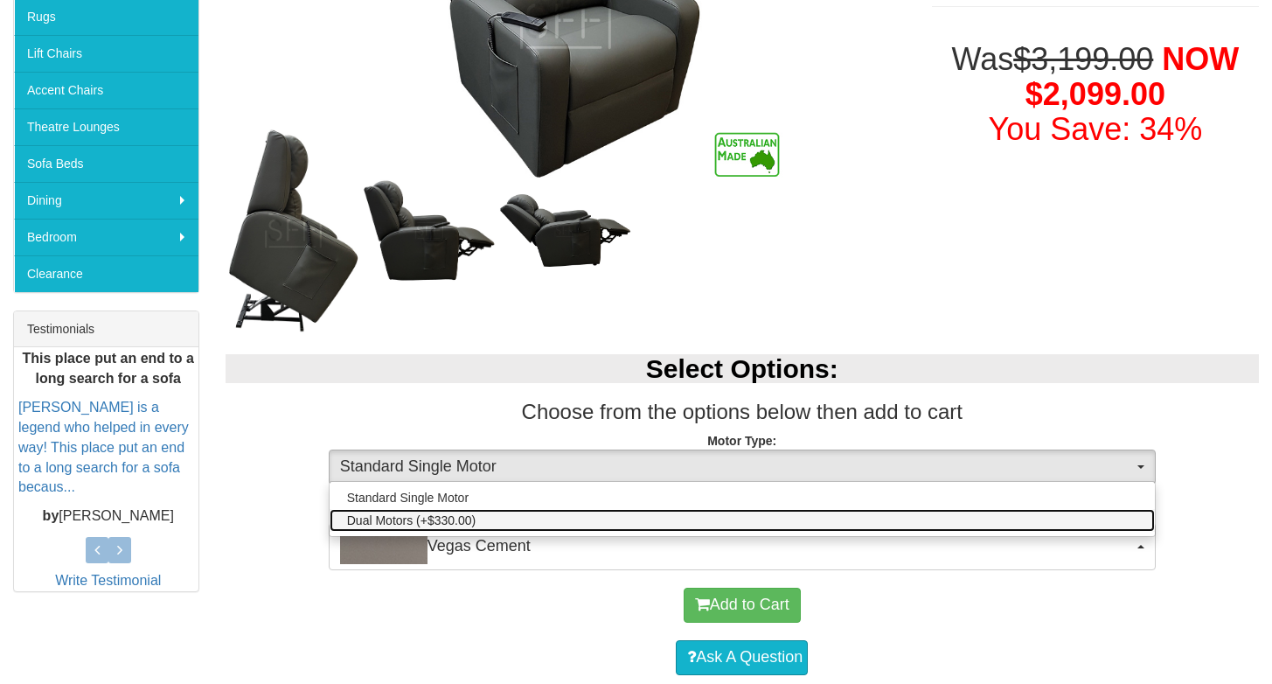
click at [444, 517] on span "Dual Motors (+$330.00)" at bounding box center [411, 520] width 129 height 17
select select "1456"
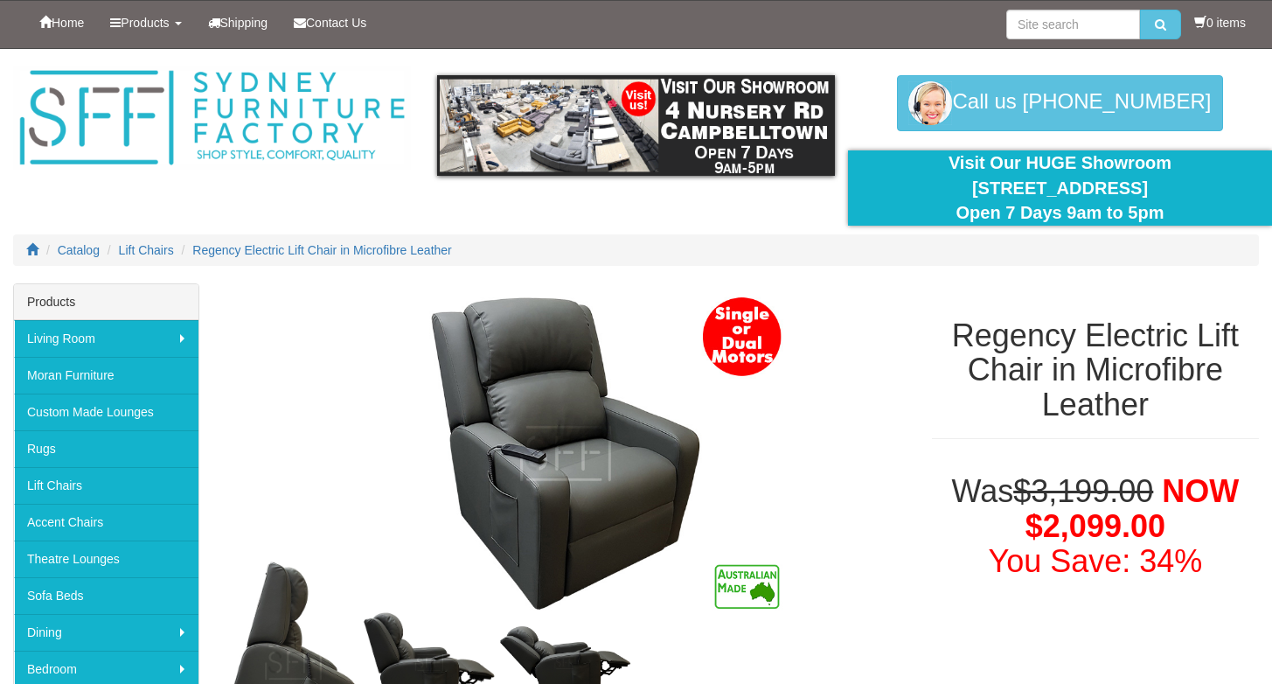
scroll to position [0, 0]
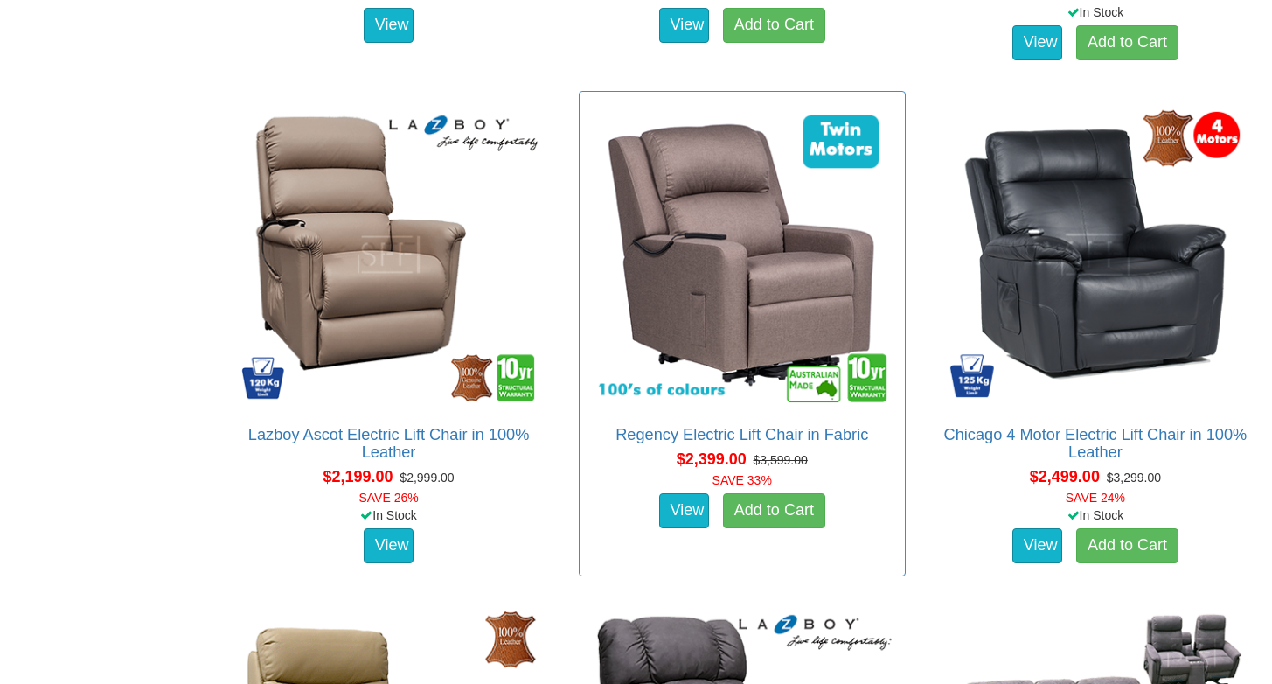
scroll to position [3146, 0]
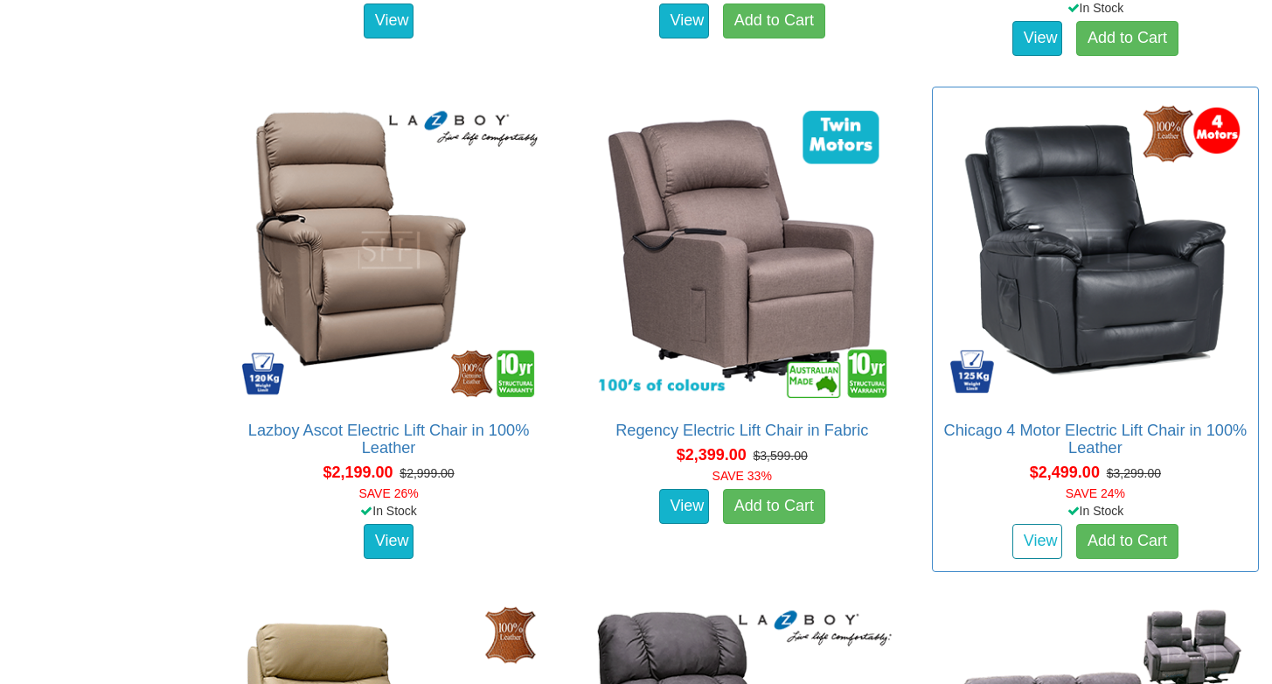
click at [1033, 533] on link "View" at bounding box center [1038, 541] width 51 height 35
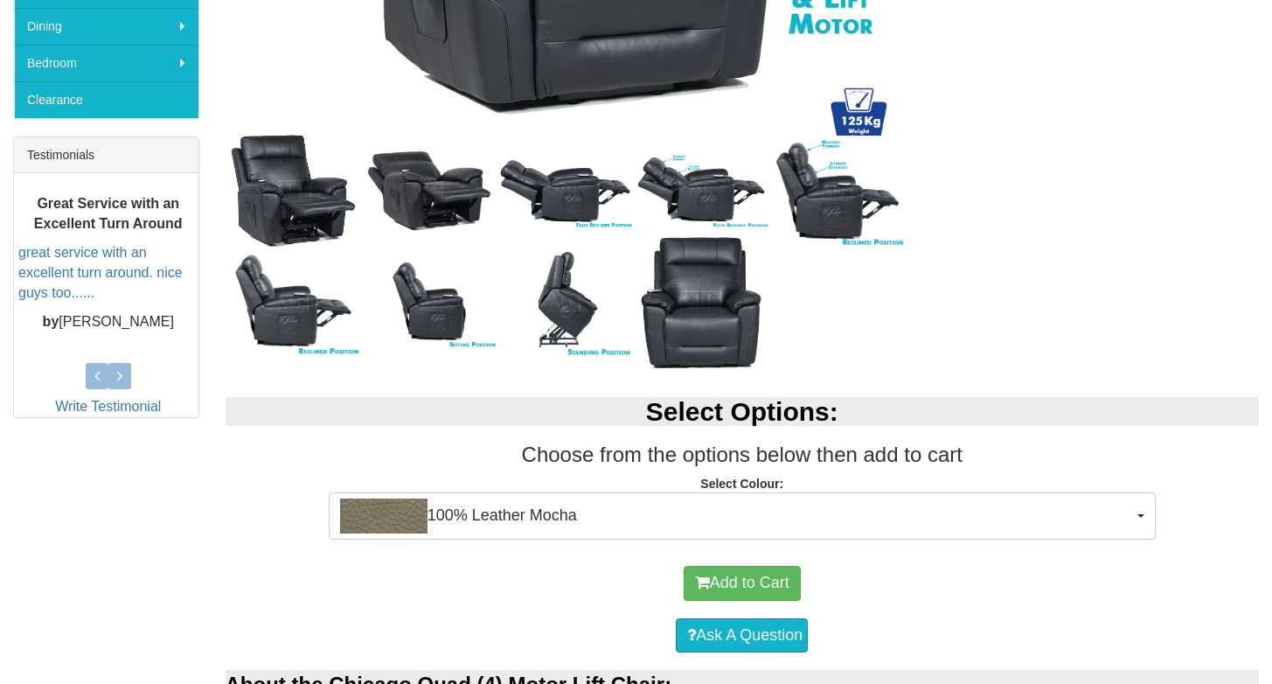
scroll to position [617, 0]
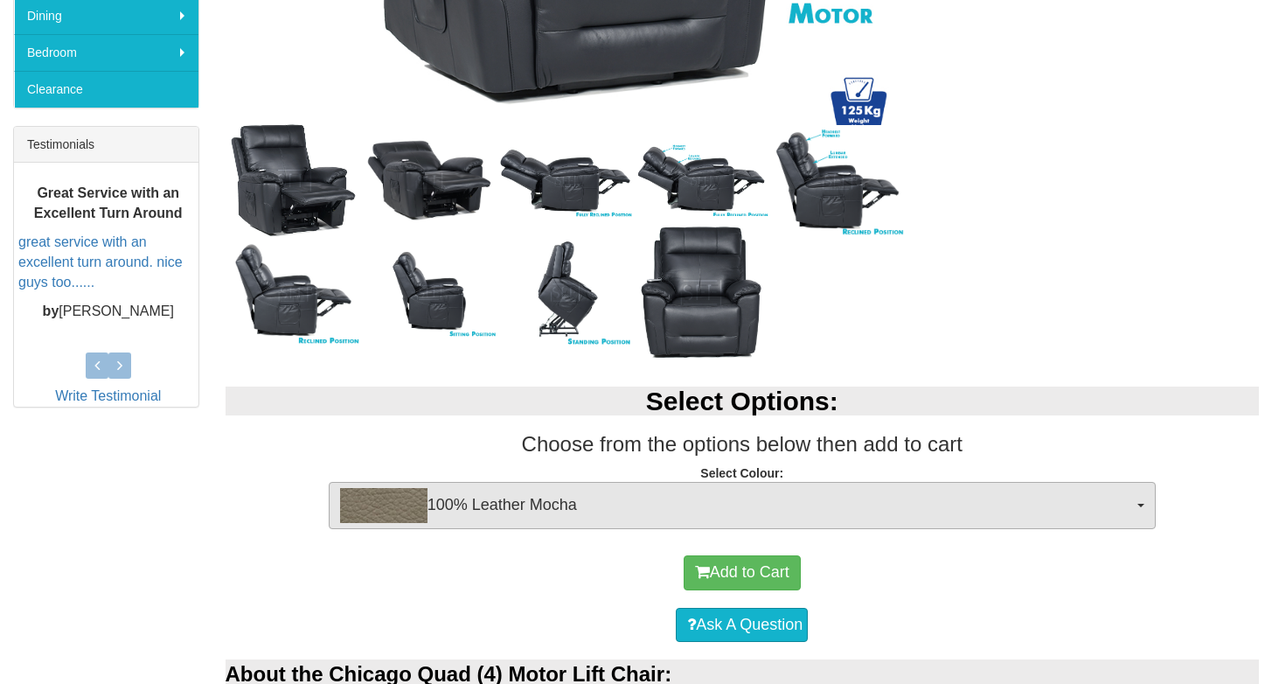
click at [1144, 500] on button "100% Leather Mocha" at bounding box center [742, 505] width 827 height 47
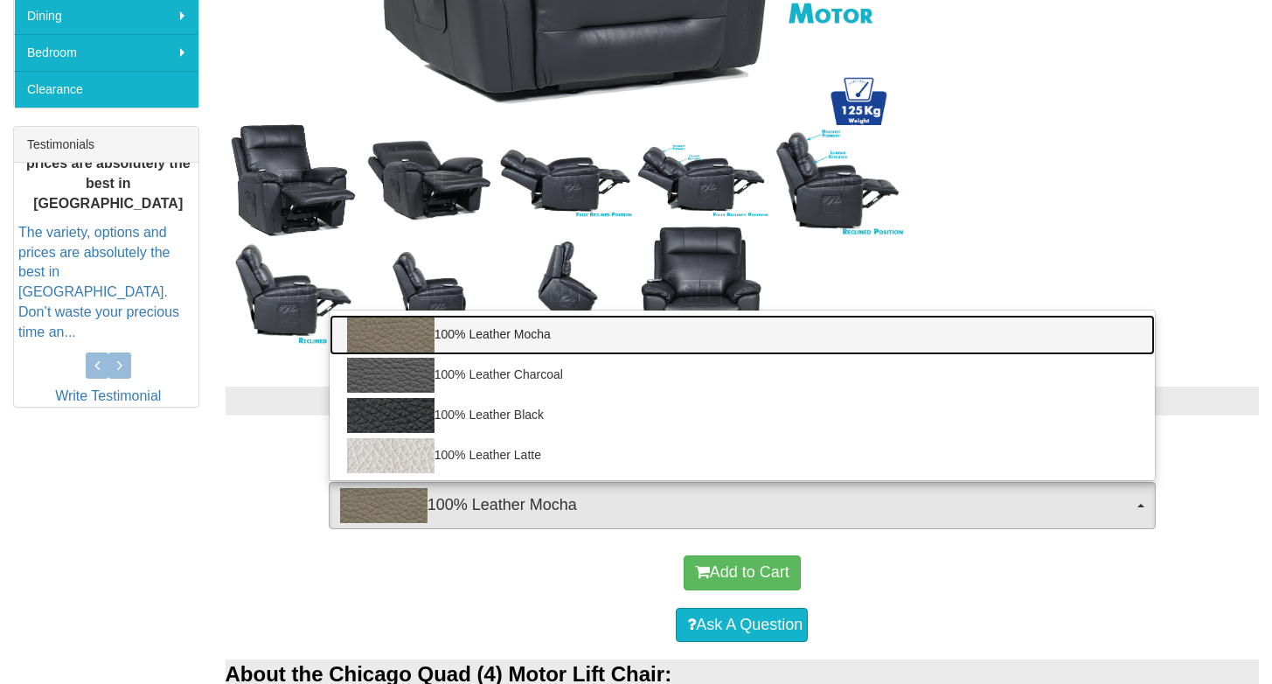
click at [868, 331] on link "100% Leather Mocha" at bounding box center [743, 335] width 826 height 40
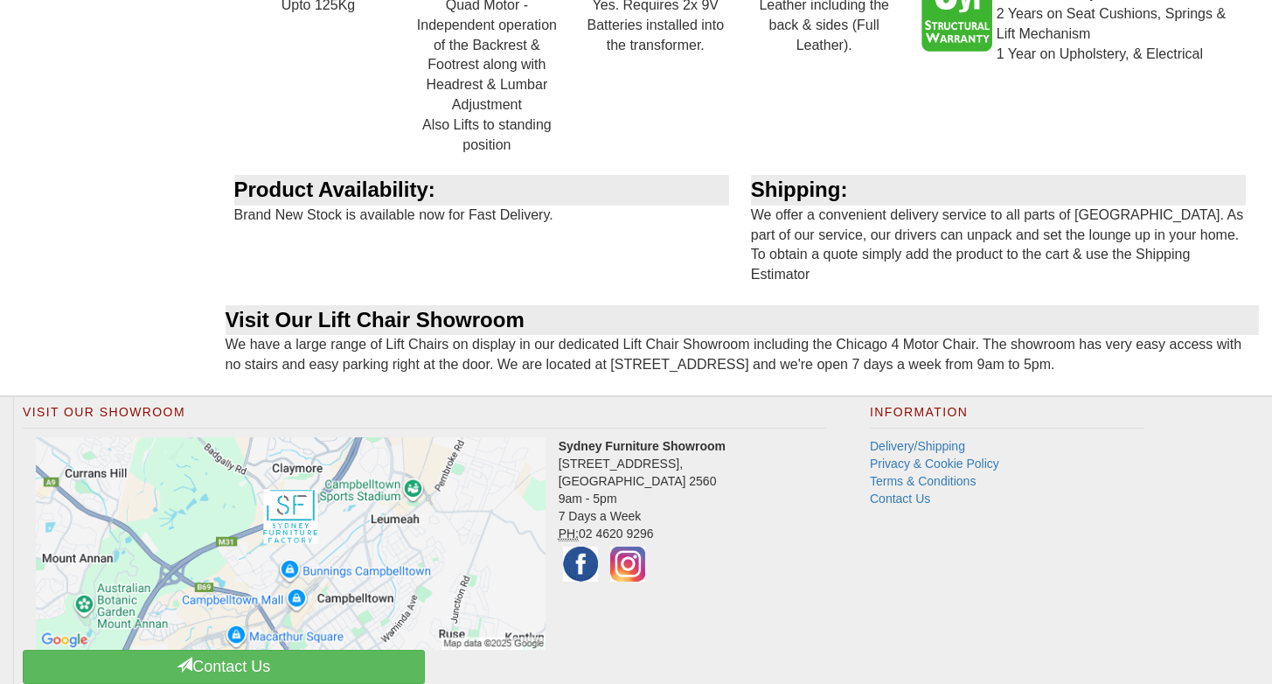
scroll to position [2249, 0]
click at [889, 475] on link "Terms & Conditions" at bounding box center [923, 482] width 106 height 14
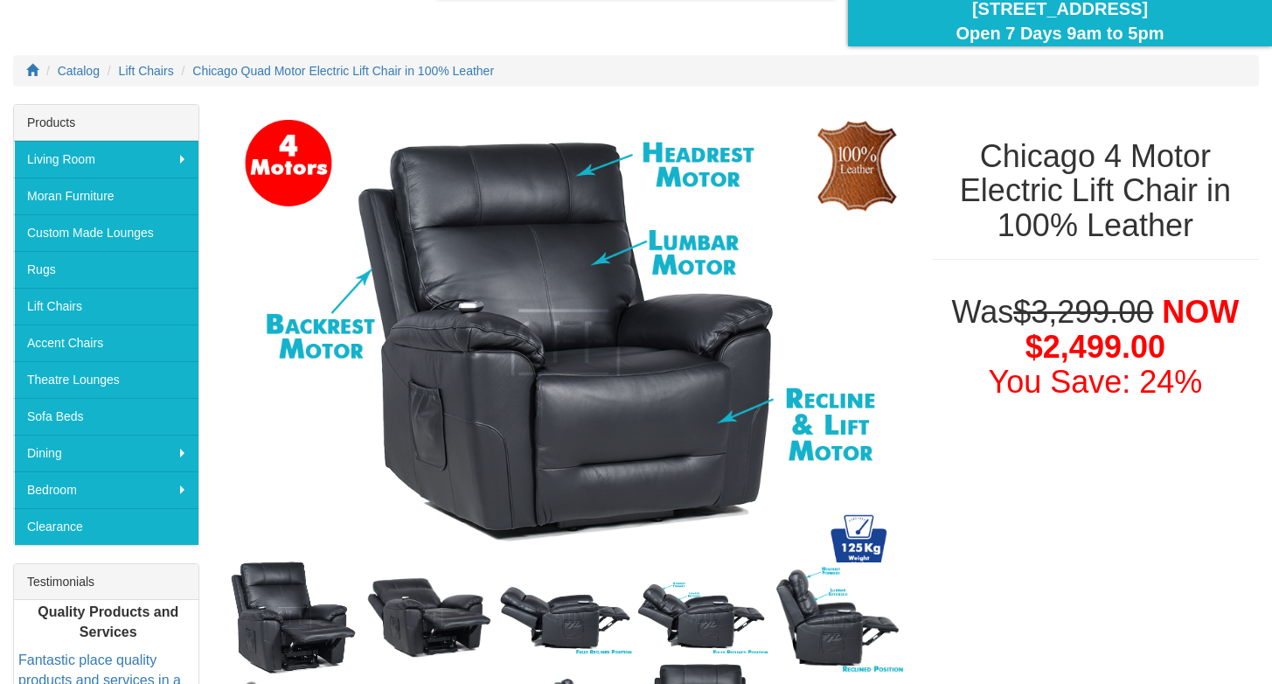
scroll to position [174, 0]
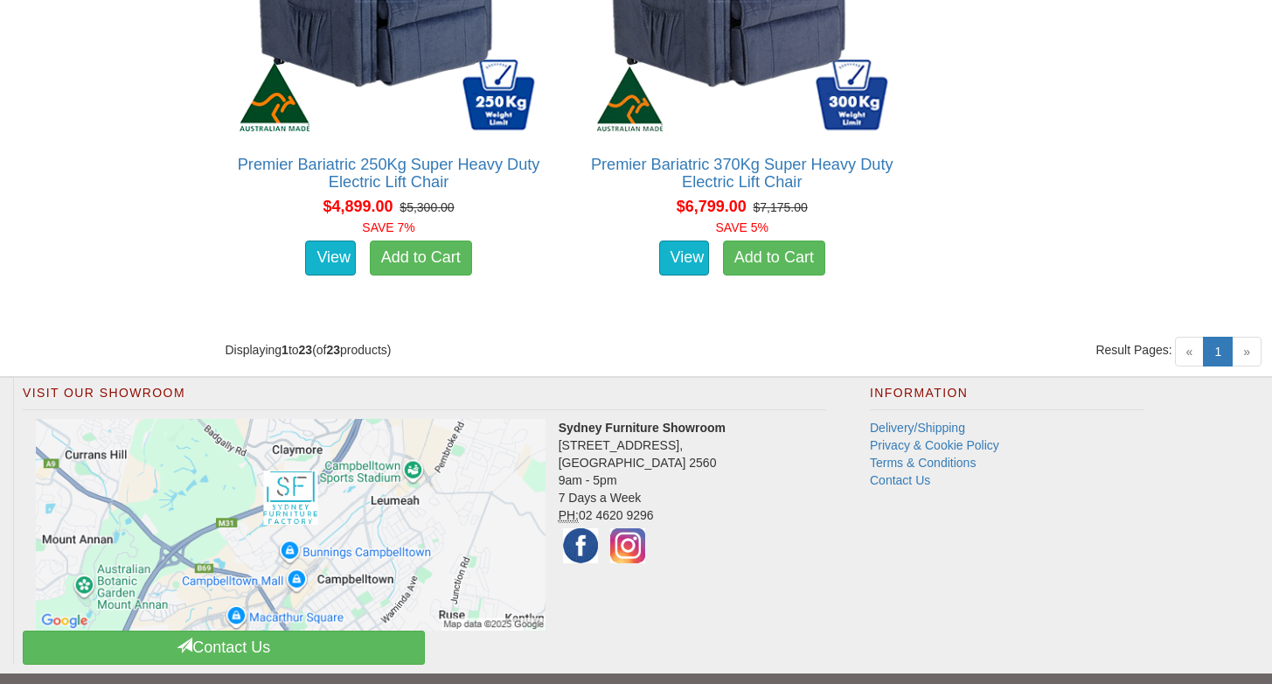
scroll to position [4932, 0]
